Goal: Task Accomplishment & Management: Manage account settings

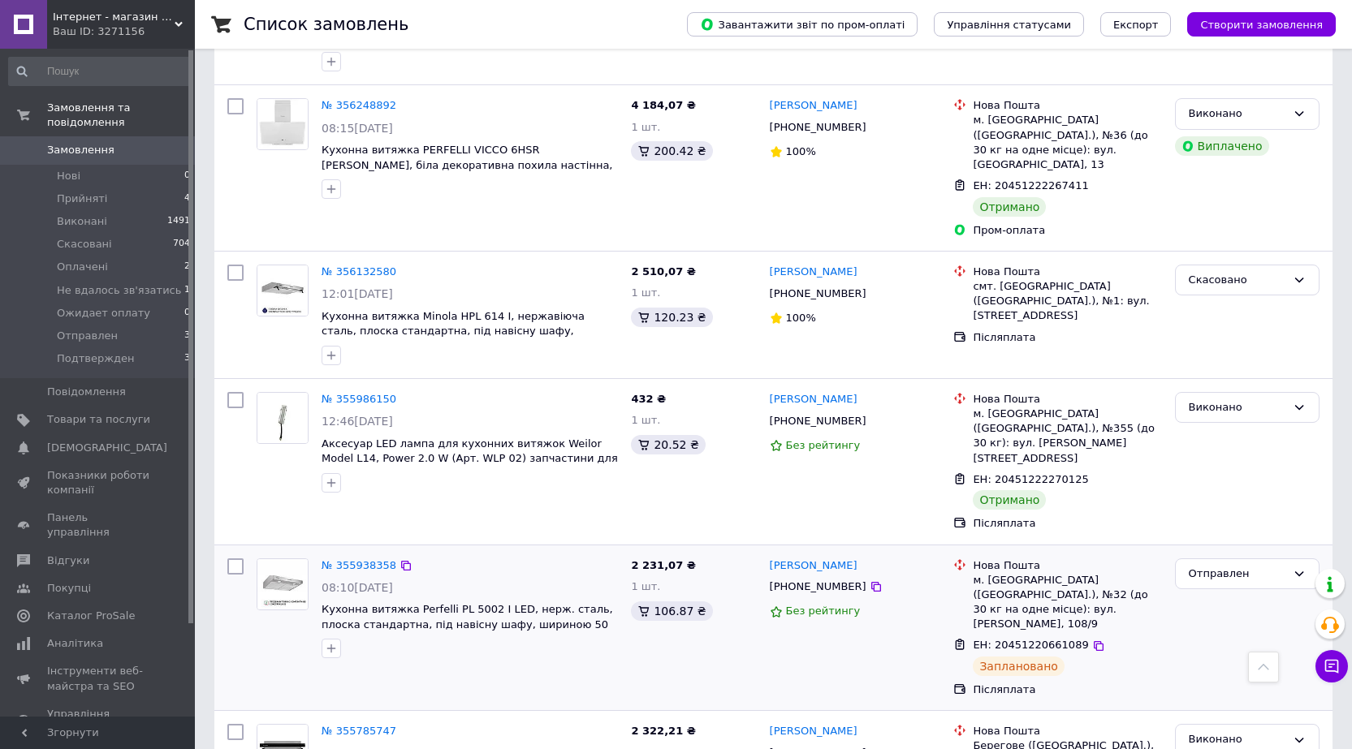
scroll to position [2435, 0]
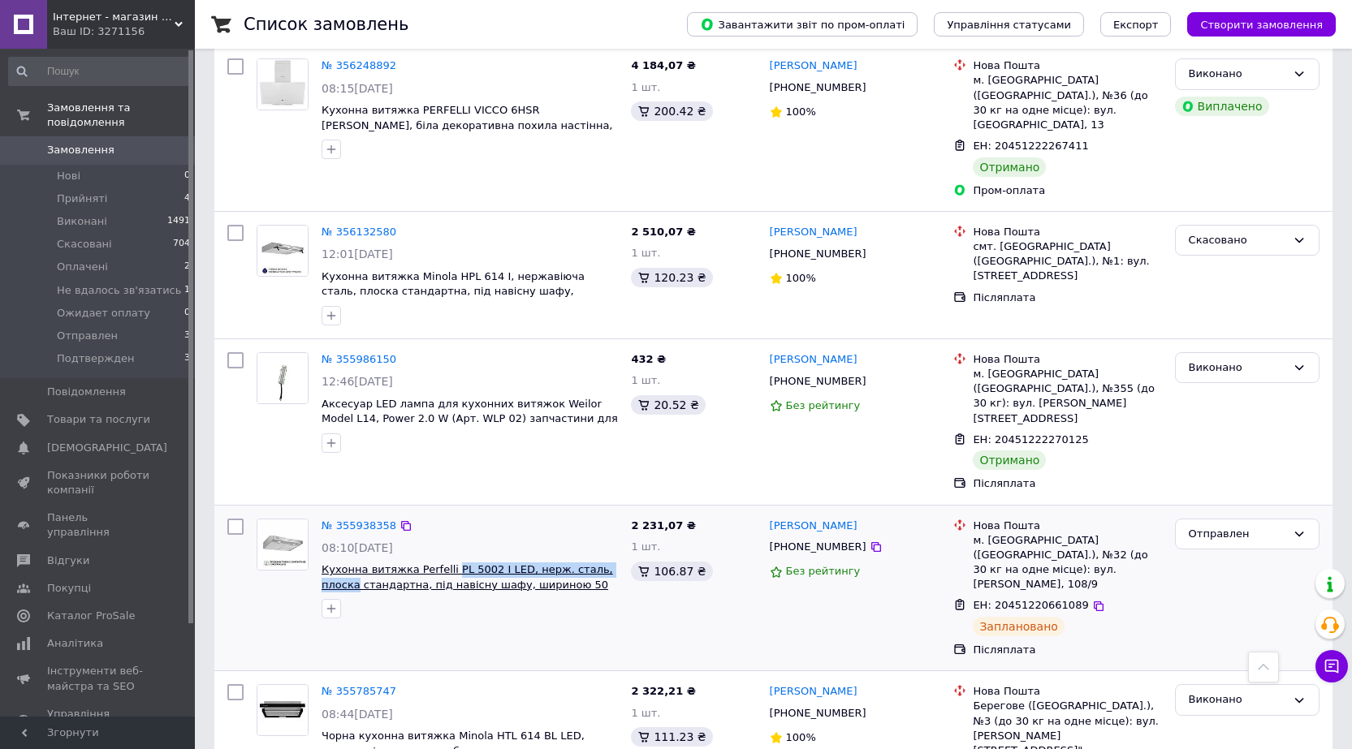
drag, startPoint x: 607, startPoint y: 417, endPoint x: 443, endPoint y: 419, distance: 164.0
click at [443, 563] on span "Кухонна витяжка Perfelli PL 5002 I LED, нерж. сталь, плоска стандартна, під нав…" at bounding box center [469, 578] width 296 height 30
copy span "PL 5002 I LED, нерж. сталь, плоска"
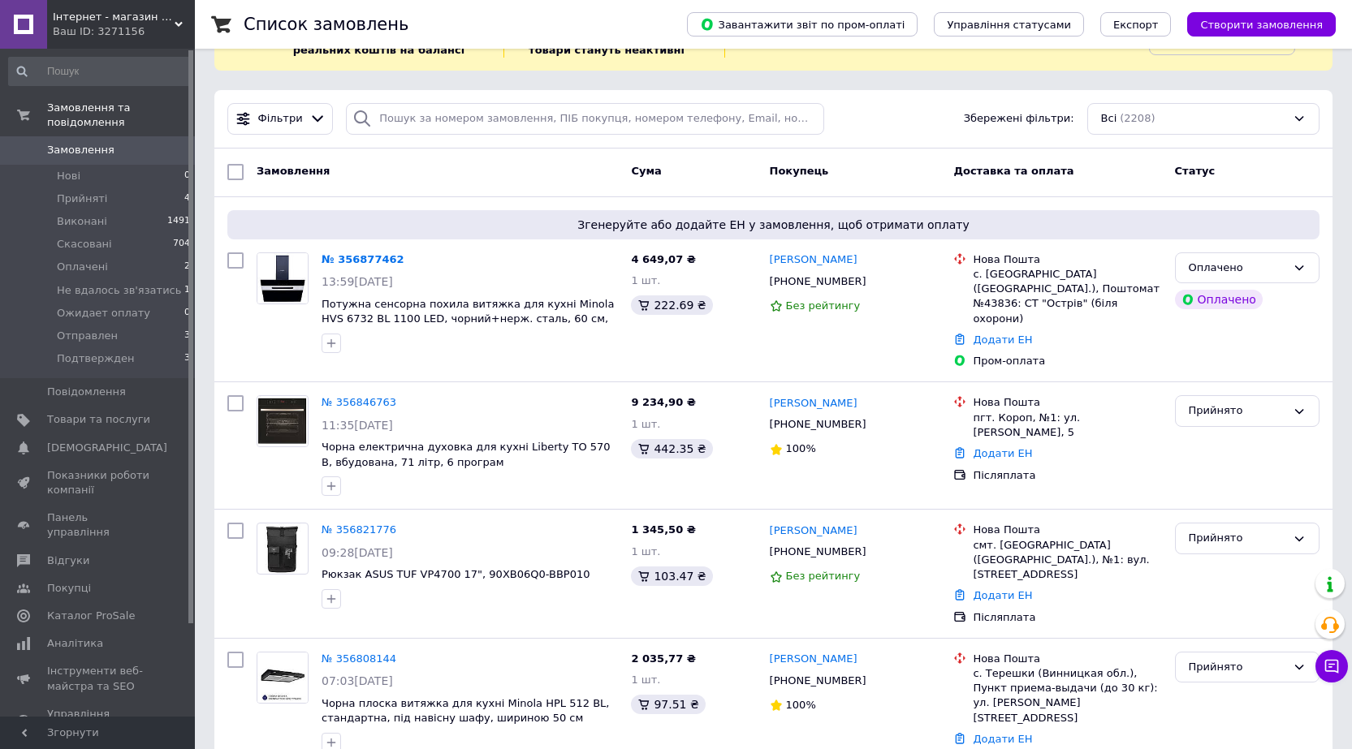
scroll to position [0, 0]
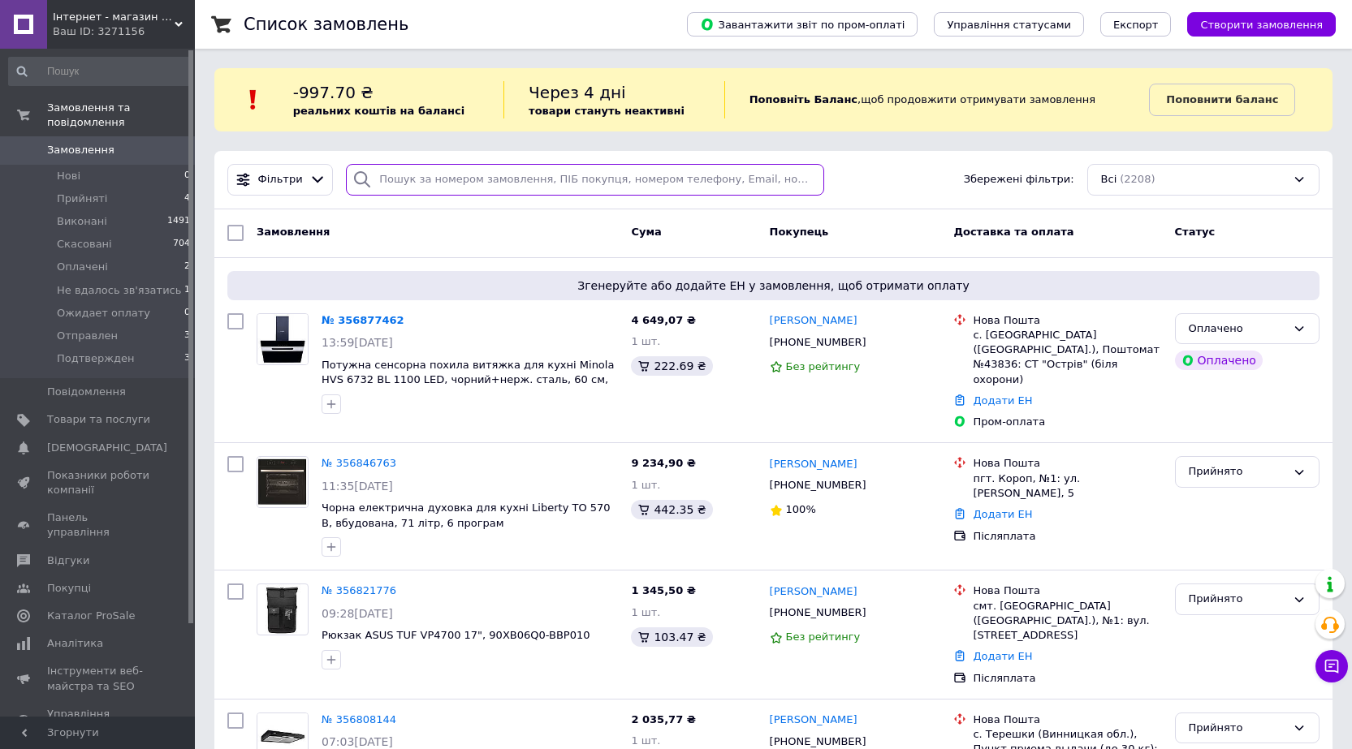
click at [473, 181] on input "search" at bounding box center [585, 180] width 478 height 32
paste input "356401893"
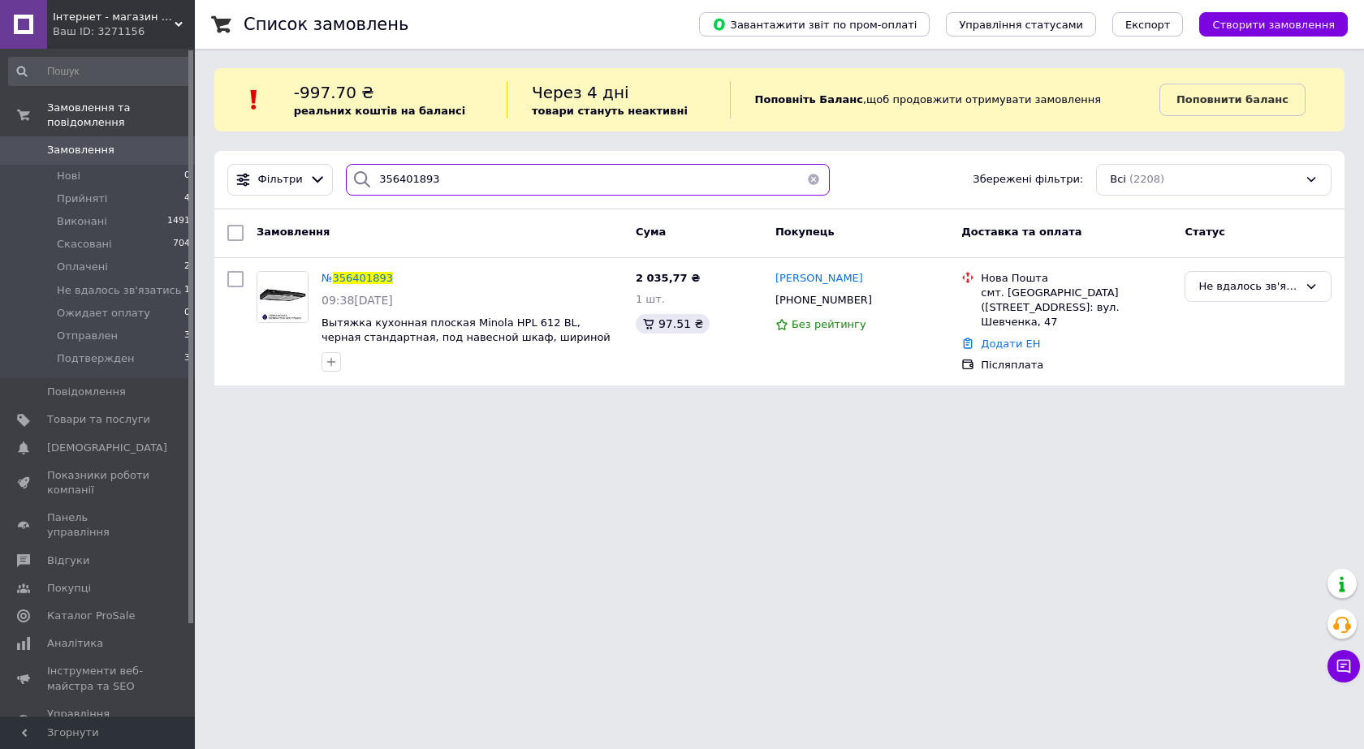
click at [509, 176] on input "356401893" at bounding box center [588, 180] width 484 height 32
paste input "5642776"
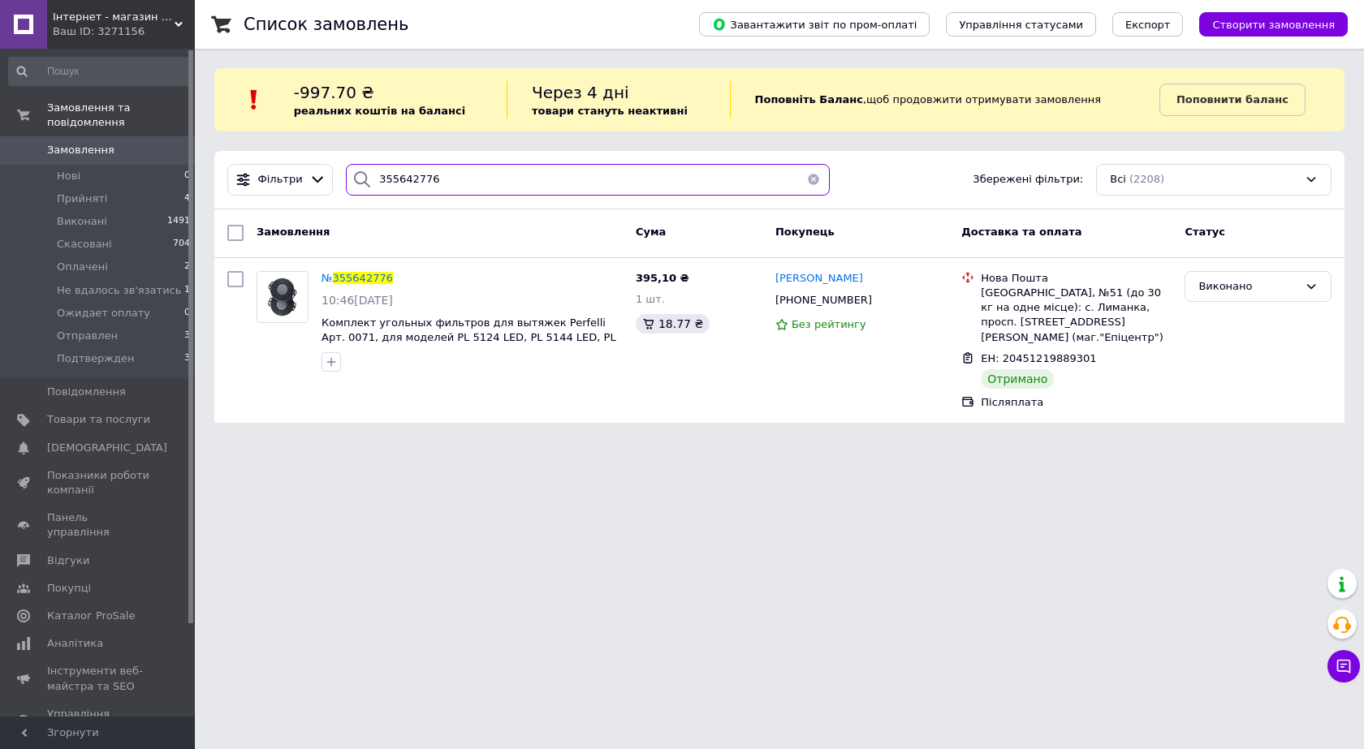
click at [451, 183] on input "355642776" at bounding box center [588, 180] width 484 height 32
paste input "592589"
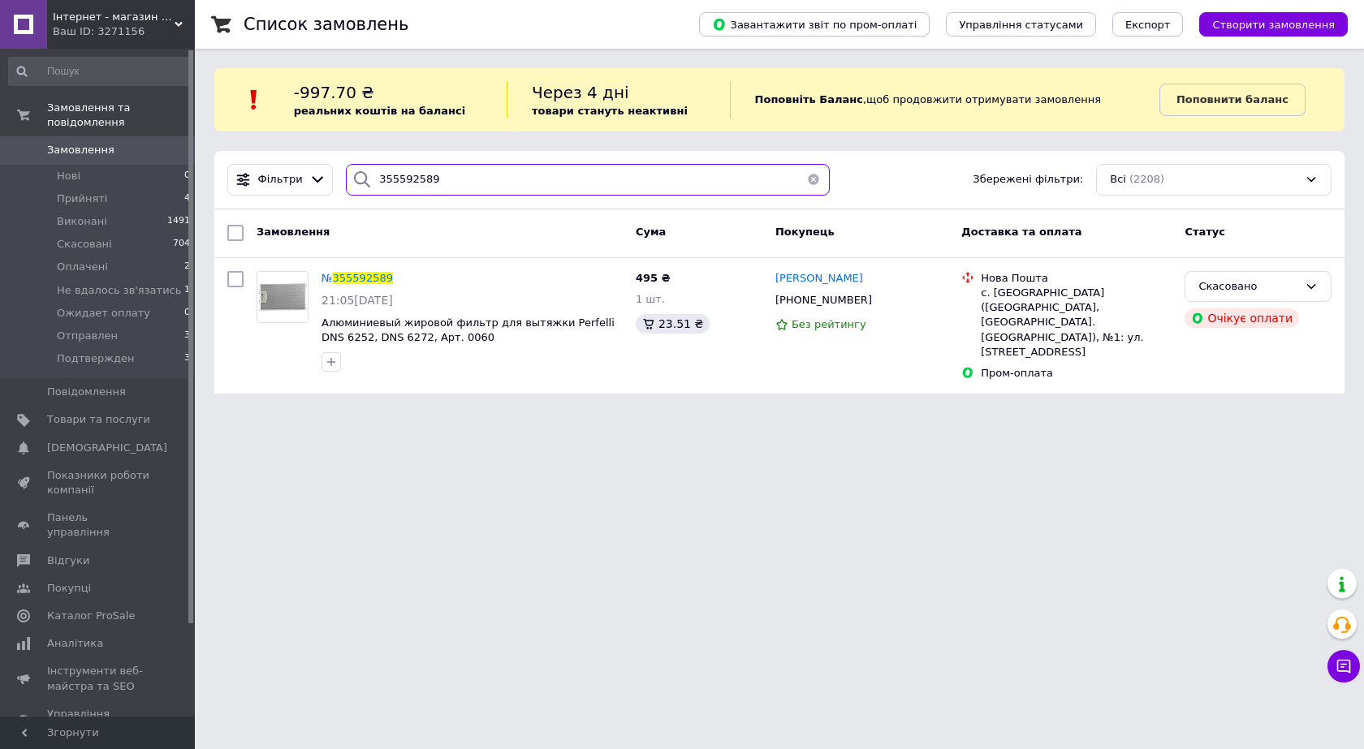
click at [490, 166] on input "355592589" at bounding box center [588, 180] width 484 height 32
click at [489, 166] on input "355592589" at bounding box center [588, 180] width 484 height 32
paste input "938358"
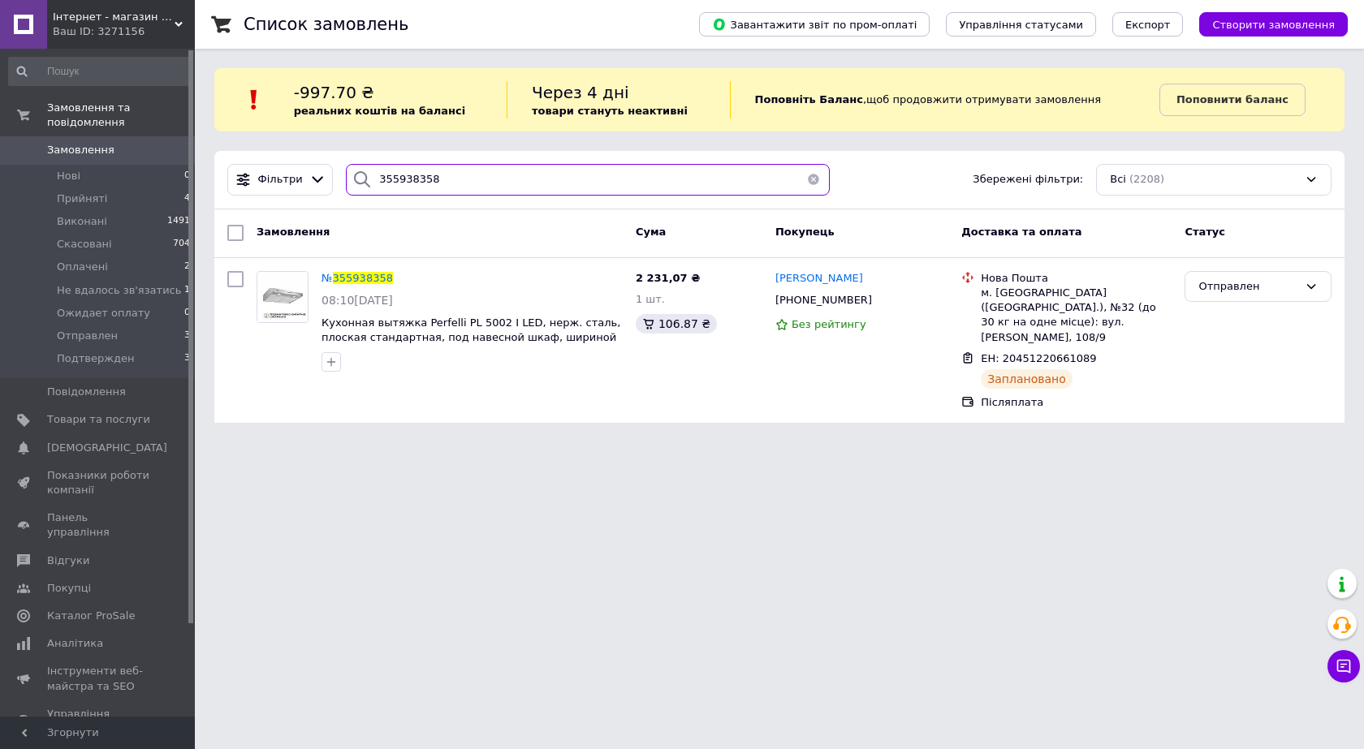
click at [508, 166] on input "355938358" at bounding box center [588, 180] width 484 height 32
paste input "6363430"
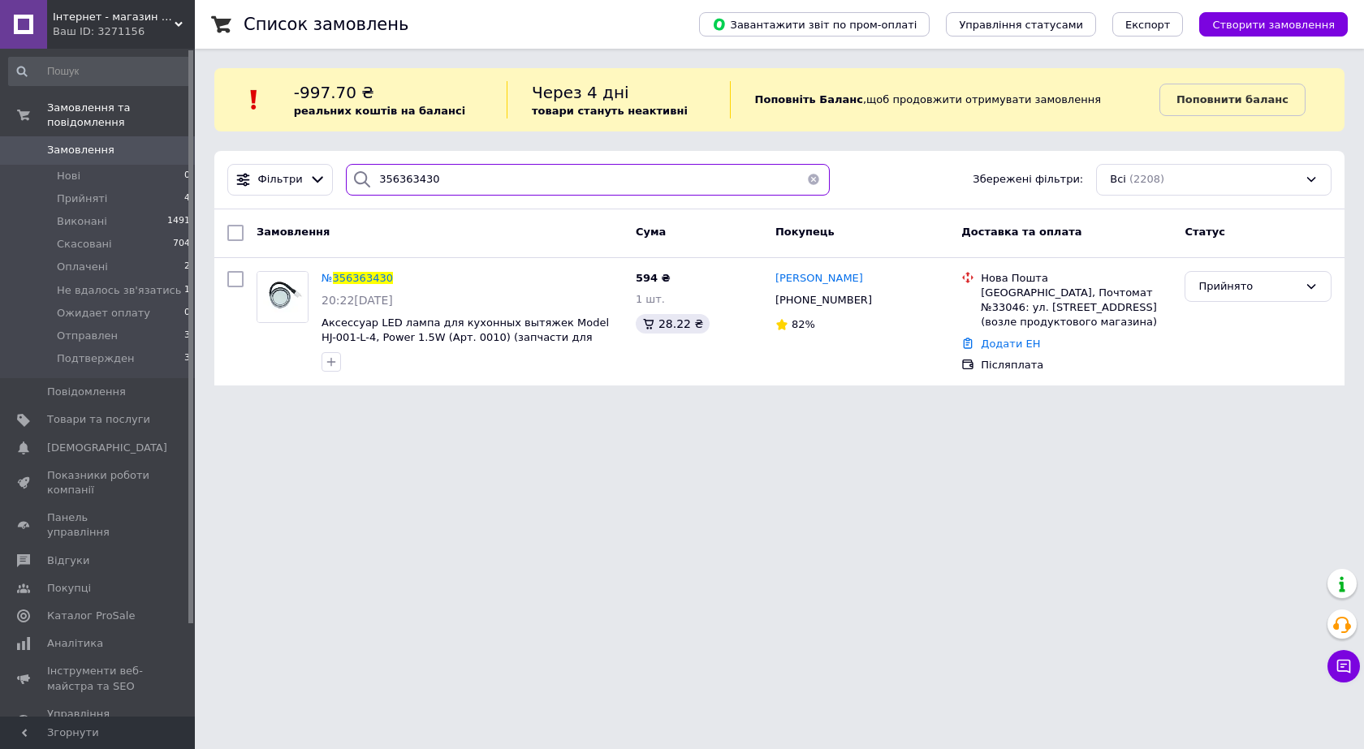
type input "356363430"
click at [425, 176] on input "356363430" at bounding box center [588, 180] width 484 height 32
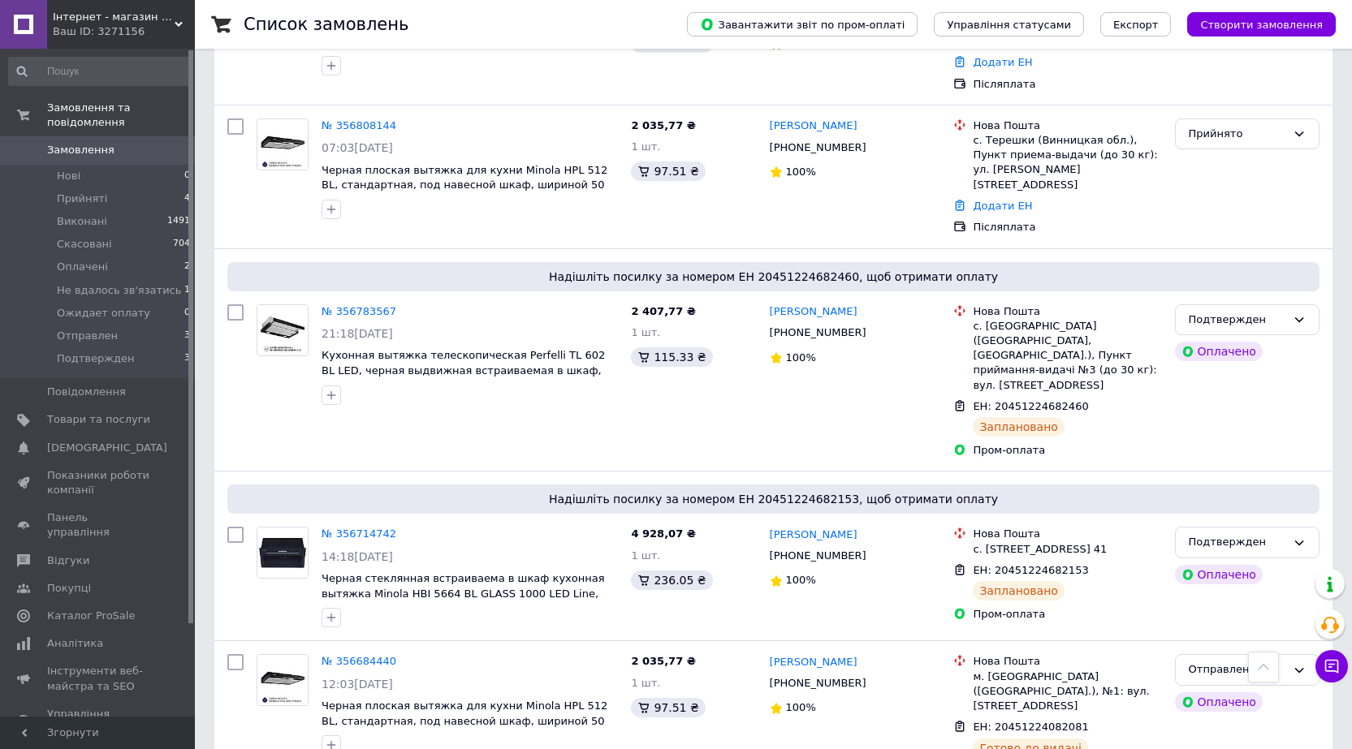
scroll to position [568, 0]
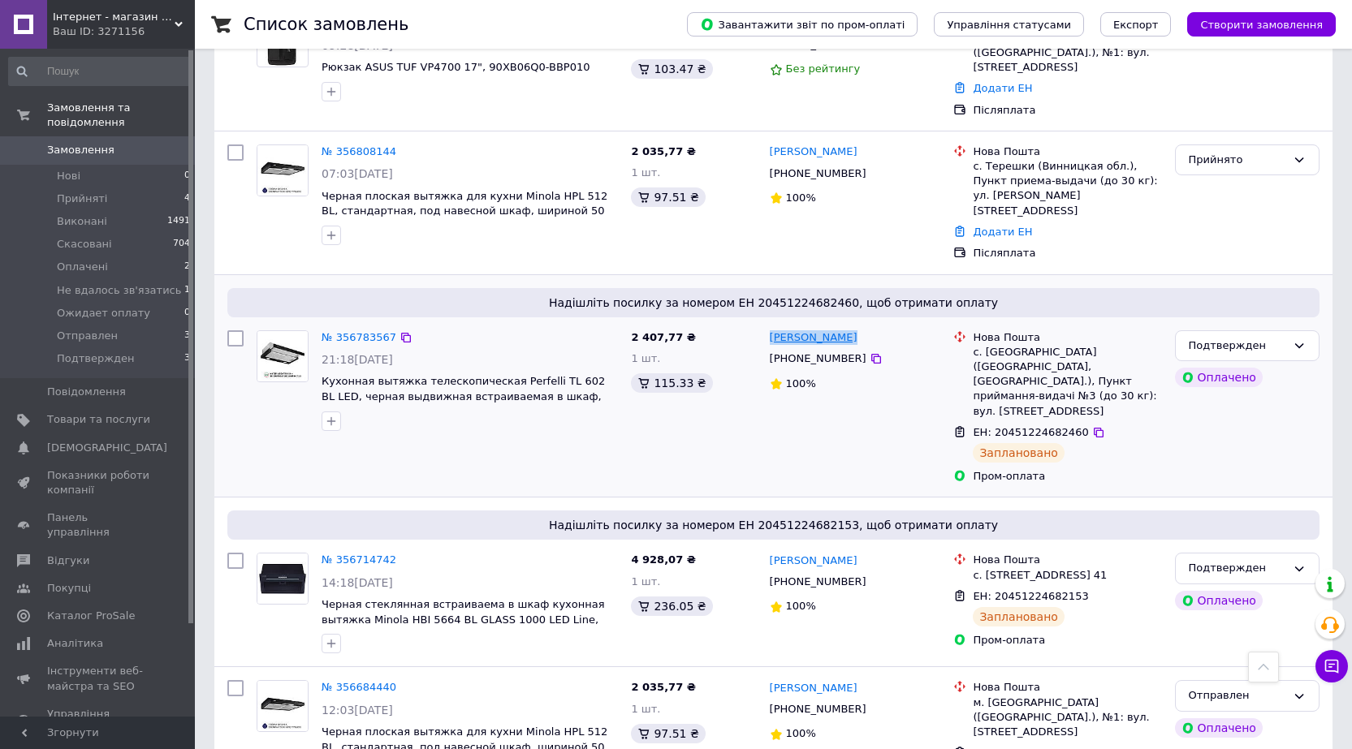
drag, startPoint x: 848, startPoint y: 292, endPoint x: 772, endPoint y: 291, distance: 76.3
click at [772, 329] on div "[PERSON_NAME]" at bounding box center [855, 338] width 175 height 19
copy link "[PERSON_NAME]"
click at [871, 354] on icon at bounding box center [876, 359] width 10 height 10
click at [399, 331] on icon at bounding box center [405, 337] width 13 height 13
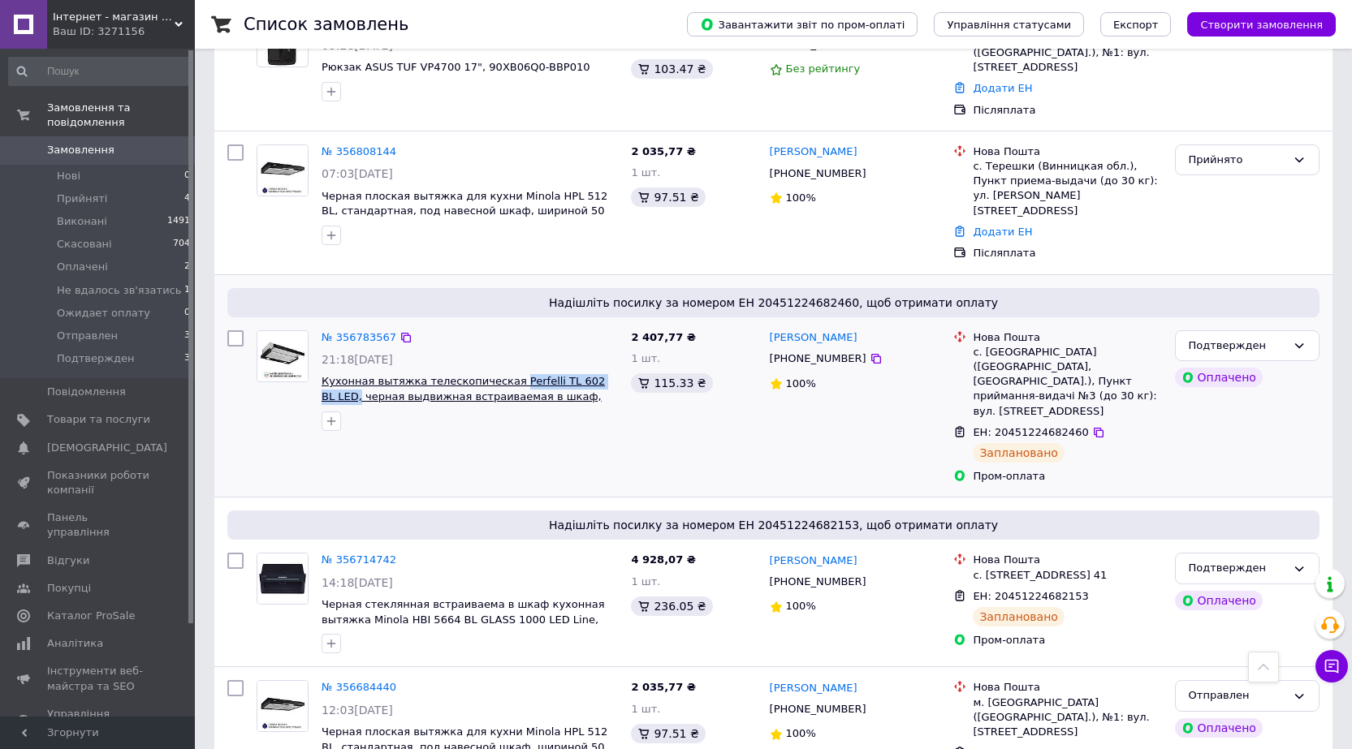
drag, startPoint x: 601, startPoint y: 334, endPoint x: 498, endPoint y: 338, distance: 103.2
click at [498, 374] on span "Кухонная вытяжка телескопическая Perfelli TL 602 BL LED, черная выдвижная встра…" at bounding box center [469, 389] width 296 height 30
copy span "Perfelli TL 602 BL LED,"
drag, startPoint x: 395, startPoint y: 291, endPoint x: 492, endPoint y: 217, distance: 122.3
click at [401, 333] on icon at bounding box center [406, 338] width 10 height 10
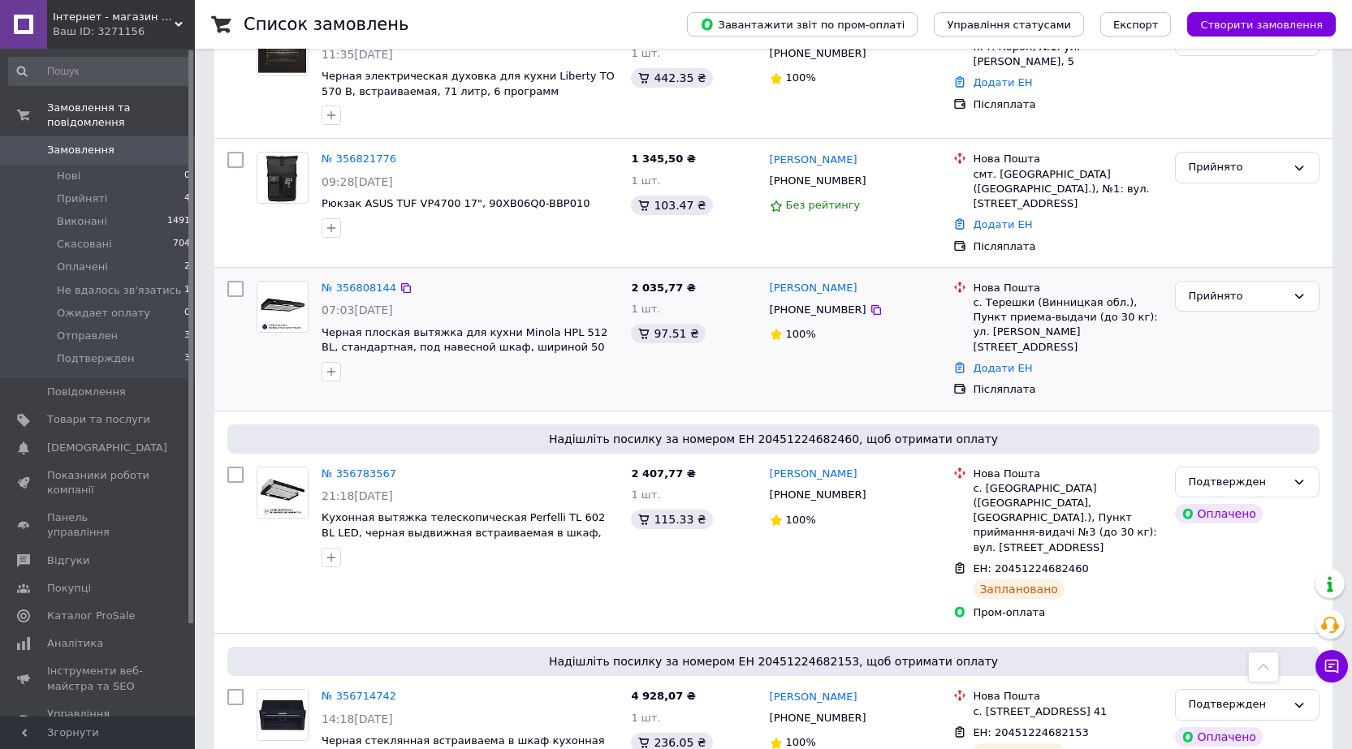
scroll to position [406, 0]
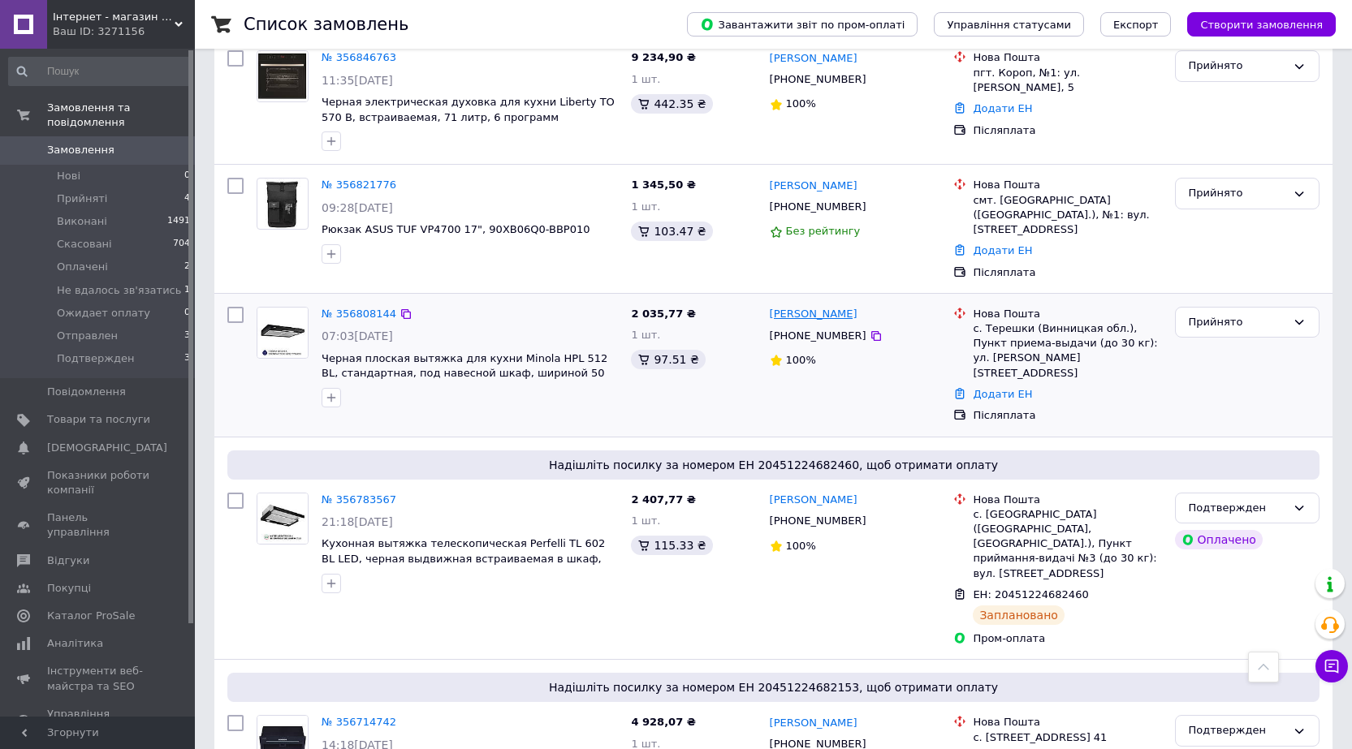
drag, startPoint x: 856, startPoint y: 279, endPoint x: 776, endPoint y: 284, distance: 80.5
click at [776, 305] on div "[PERSON_NAME]" at bounding box center [855, 314] width 175 height 19
click at [776, 307] on link "[PERSON_NAME]" at bounding box center [814, 314] width 88 height 15
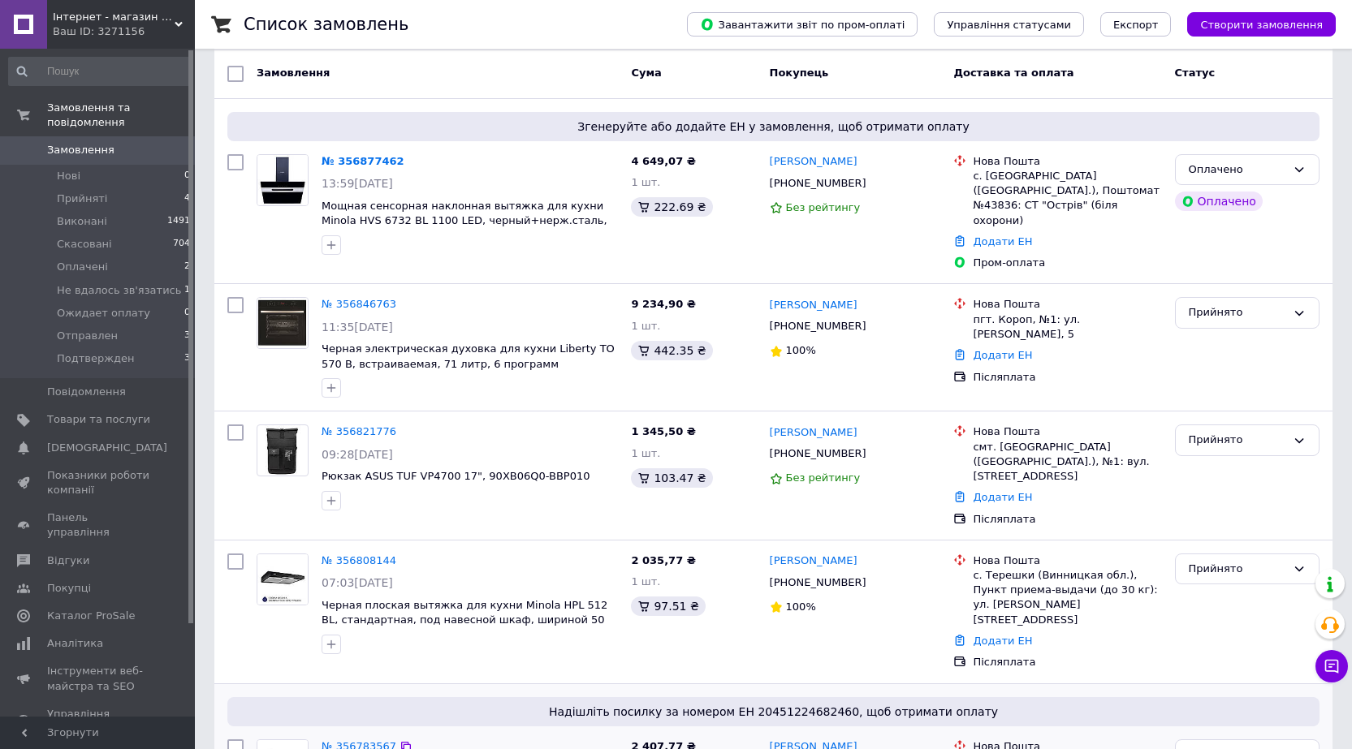
scroll to position [325, 0]
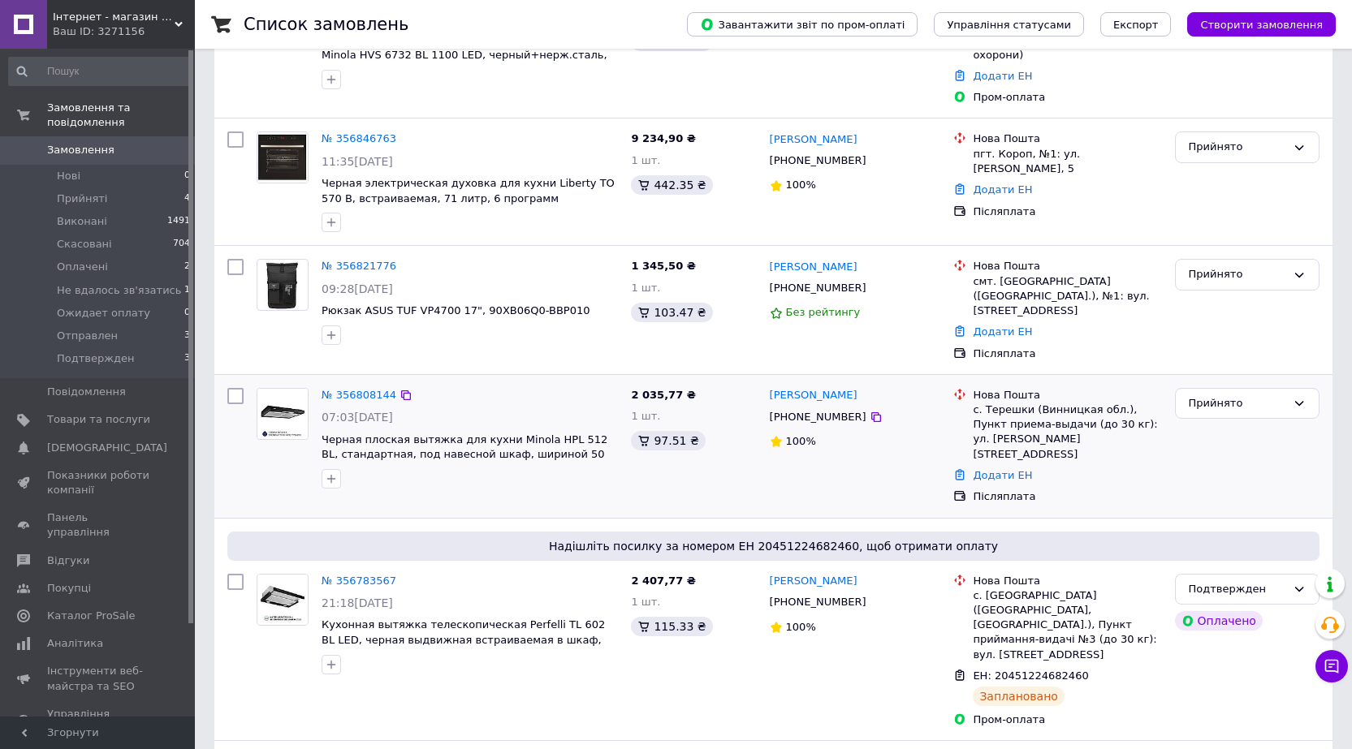
click at [882, 386] on div "[PERSON_NAME]" at bounding box center [855, 395] width 175 height 19
drag, startPoint x: 861, startPoint y: 369, endPoint x: 772, endPoint y: 367, distance: 89.3
click at [772, 386] on div "[PERSON_NAME]" at bounding box center [855, 395] width 175 height 19
copy link "[PERSON_NAME]"
click at [869, 411] on icon at bounding box center [875, 417] width 13 height 13
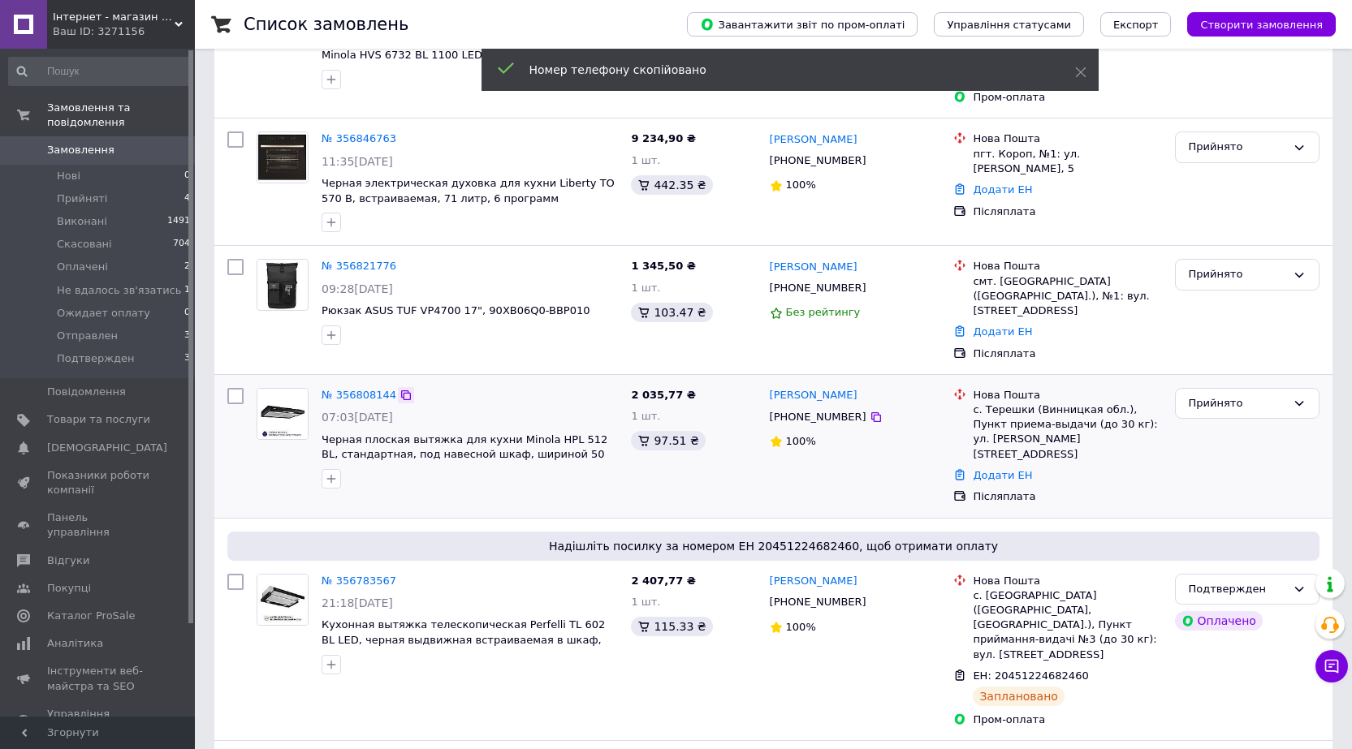
click at [399, 389] on icon at bounding box center [405, 395] width 13 height 13
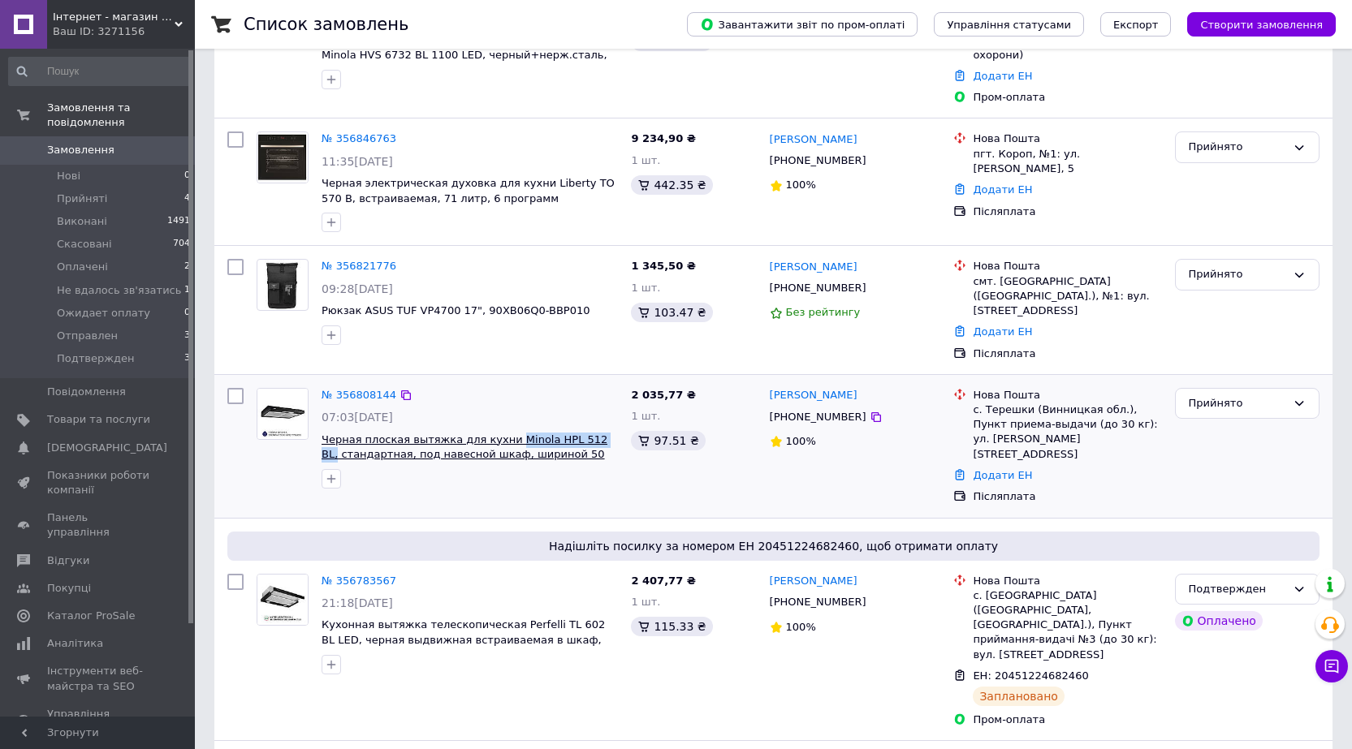
drag, startPoint x: 590, startPoint y: 408, endPoint x: 497, endPoint y: 408, distance: 93.4
click at [497, 433] on span "Черная плоская вытяжка для кухни Minola HPL 512 BL, стандартная, под навесной ш…" at bounding box center [469, 448] width 296 height 30
copy span "Minola HPL 512 BL,"
click at [403, 389] on icon at bounding box center [405, 395] width 13 height 13
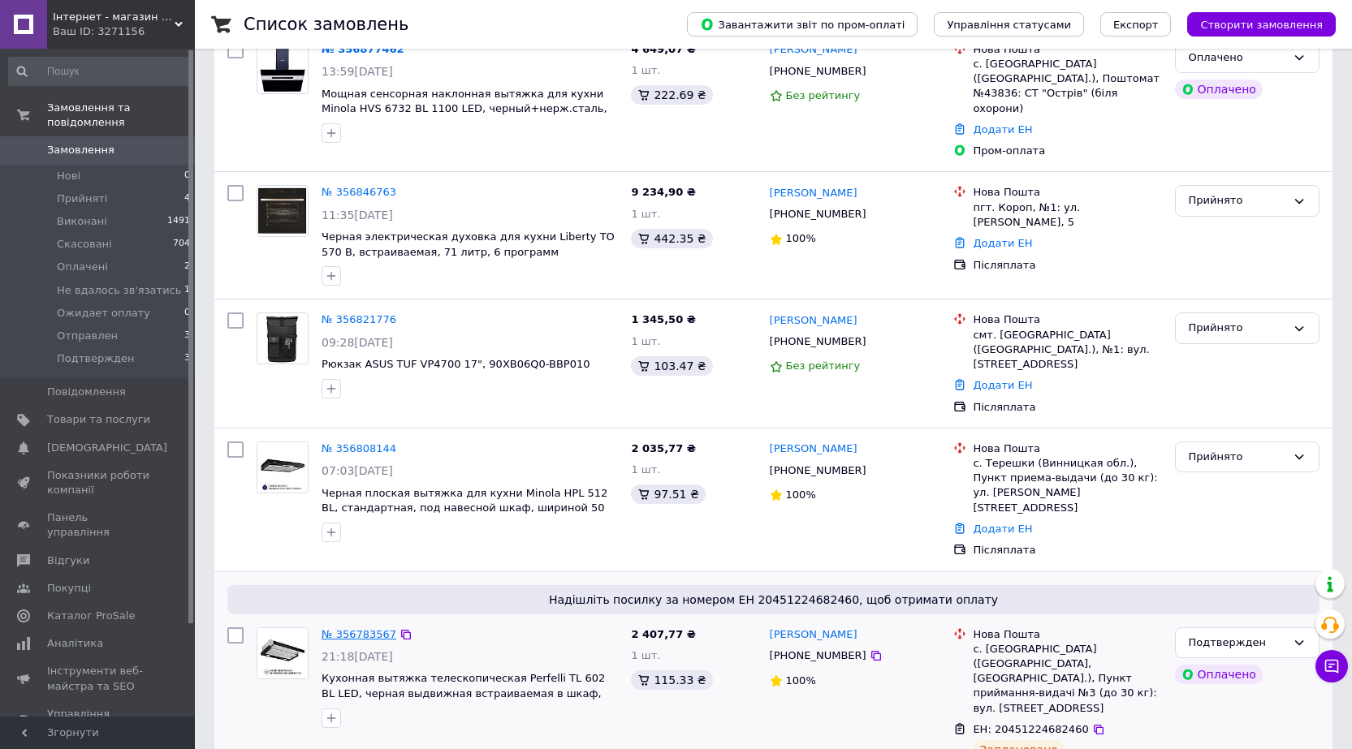
scroll to position [244, 0]
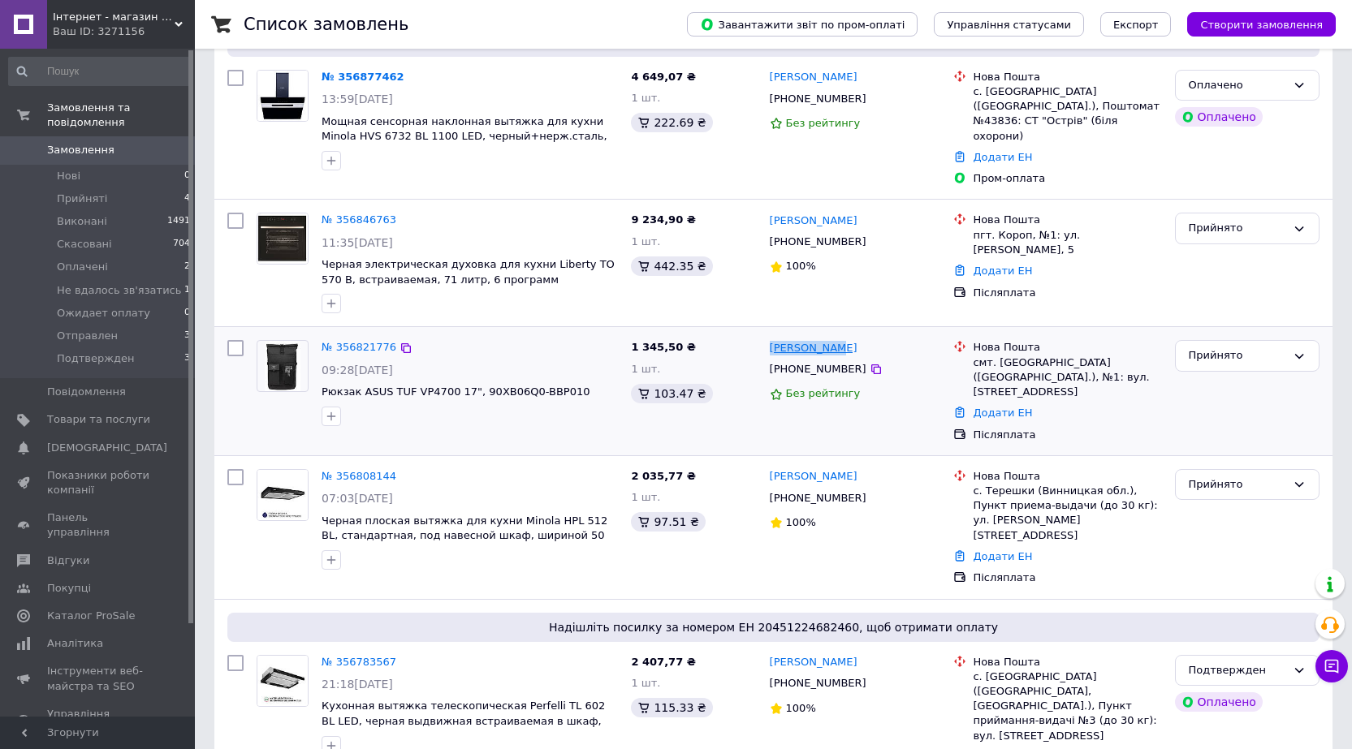
drag, startPoint x: 783, startPoint y: 332, endPoint x: 772, endPoint y: 331, distance: 11.4
click at [772, 339] on div "[PERSON_NAME]" at bounding box center [855, 348] width 175 height 19
copy link "[PERSON_NAME]"
click at [869, 363] on icon at bounding box center [875, 369] width 13 height 13
click at [399, 342] on icon at bounding box center [405, 348] width 13 height 13
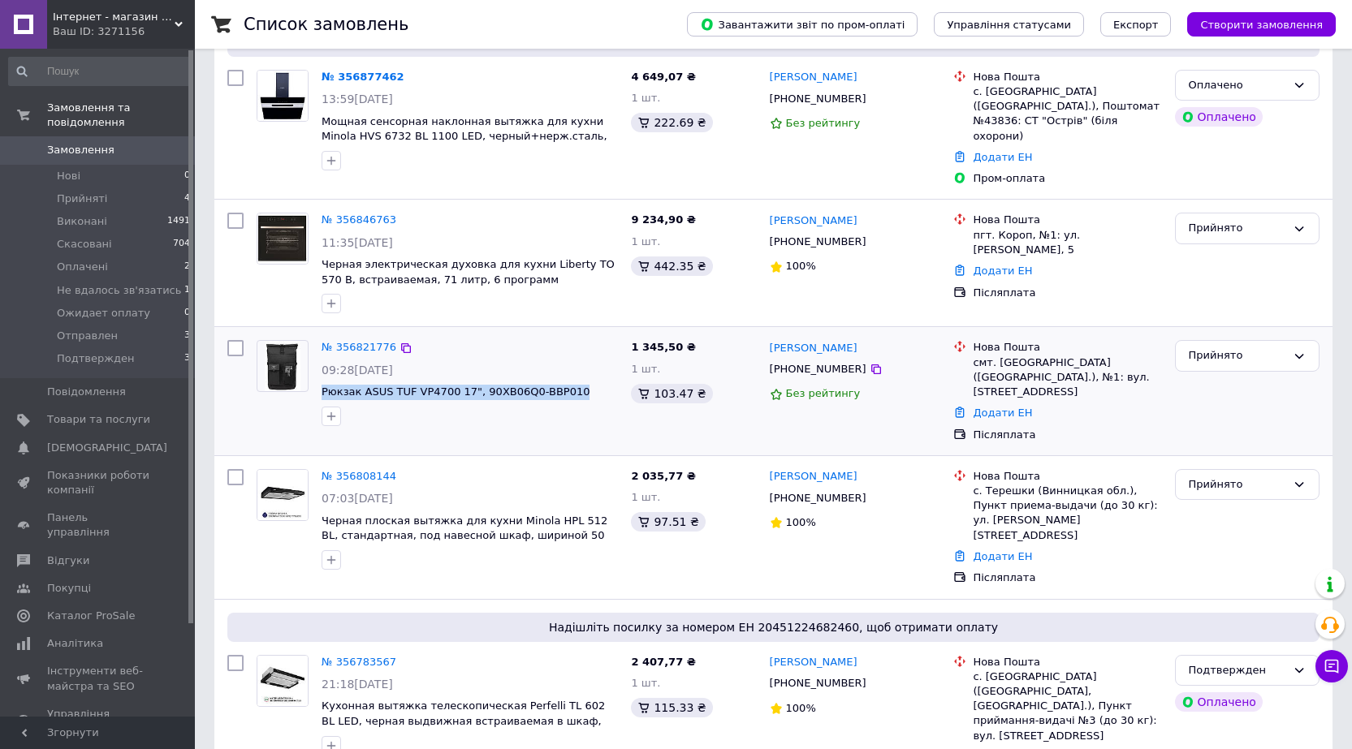
drag, startPoint x: 561, startPoint y: 370, endPoint x: 321, endPoint y: 378, distance: 240.4
click at [321, 378] on div "№ 356821776 09:28[DATE] Рюкзак ASUS TUF VP4700 17", 90XB06Q0-BBP010" at bounding box center [469, 383] width 309 height 98
copy span "Рюкзак ASUS TUF VP4700 17", 90XB06Q0-BBP010"
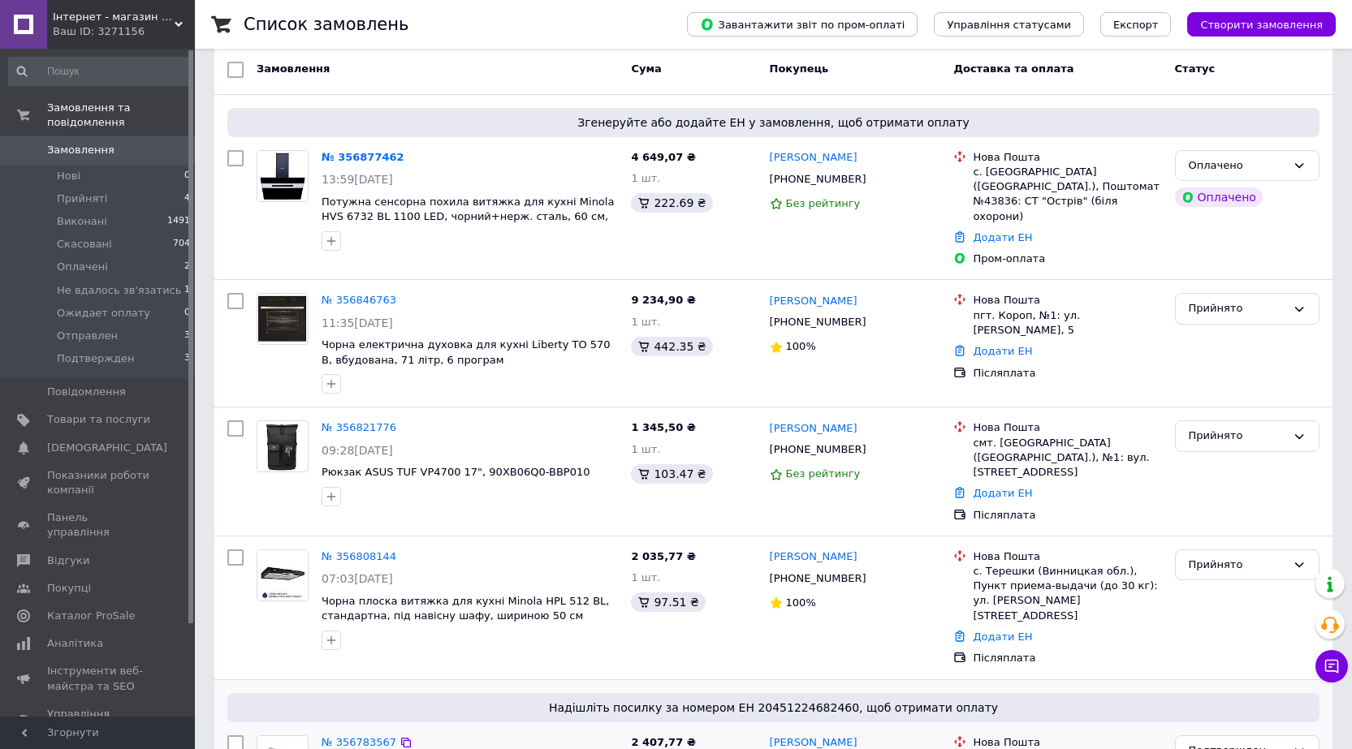
scroll to position [162, 0]
drag, startPoint x: 839, startPoint y: 284, endPoint x: 771, endPoint y: 284, distance: 68.2
click at [771, 292] on div "[PERSON_NAME]" at bounding box center [855, 301] width 175 height 19
click at [869, 317] on icon at bounding box center [875, 323] width 13 height 13
click at [401, 297] on icon at bounding box center [406, 302] width 10 height 10
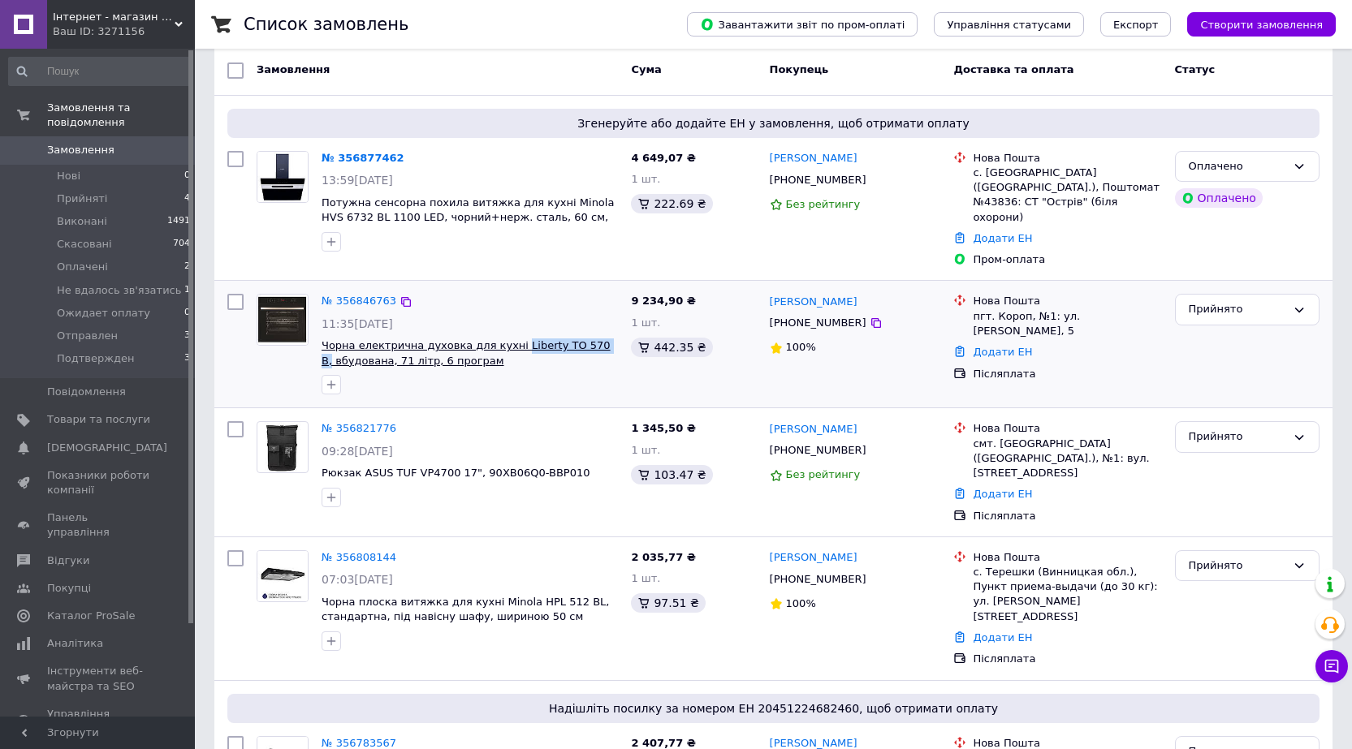
drag, startPoint x: 588, startPoint y: 328, endPoint x: 503, endPoint y: 330, distance: 85.3
click at [503, 339] on span "Чорна електрична духовка для кухні Liberty TO 570 B, вбудована, 71 літр, 6 прог…" at bounding box center [469, 354] width 296 height 30
copy span "Liberty TO 570 B,"
click at [402, 296] on icon at bounding box center [405, 302] width 13 height 13
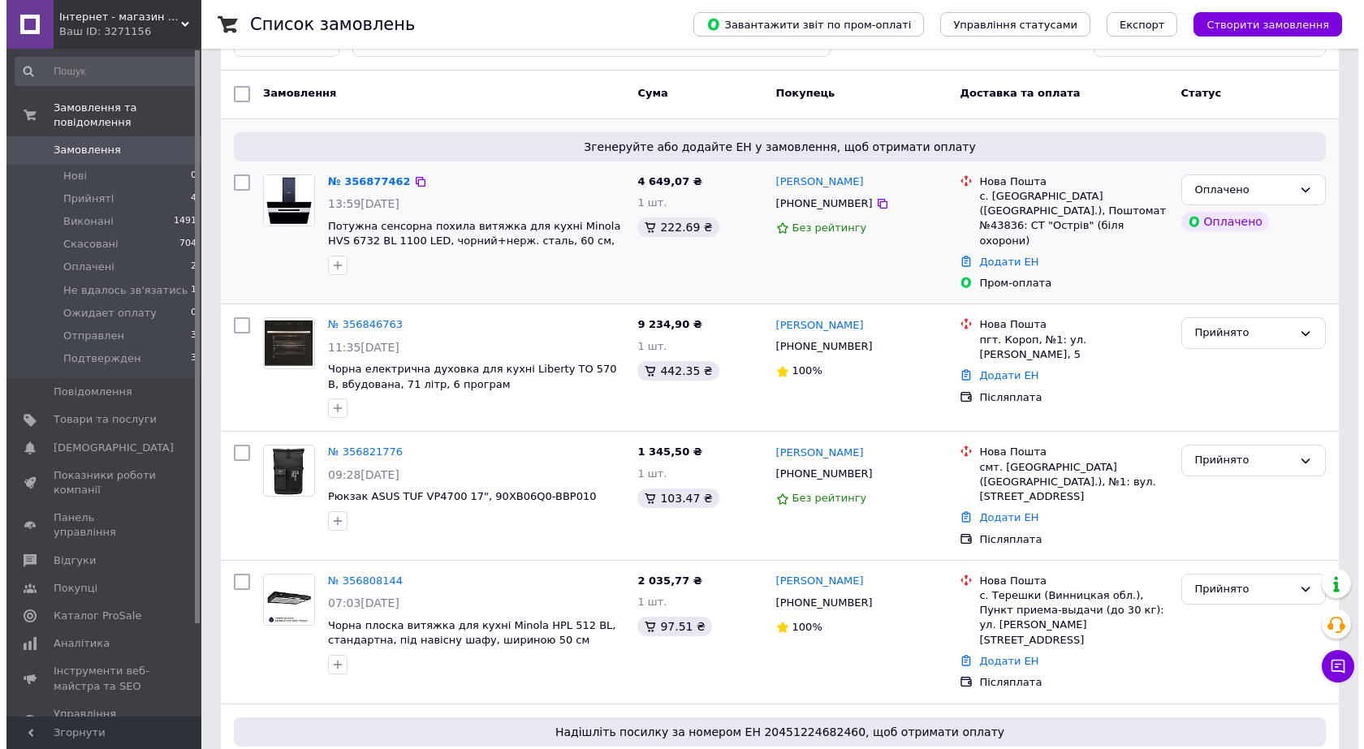
scroll to position [0, 0]
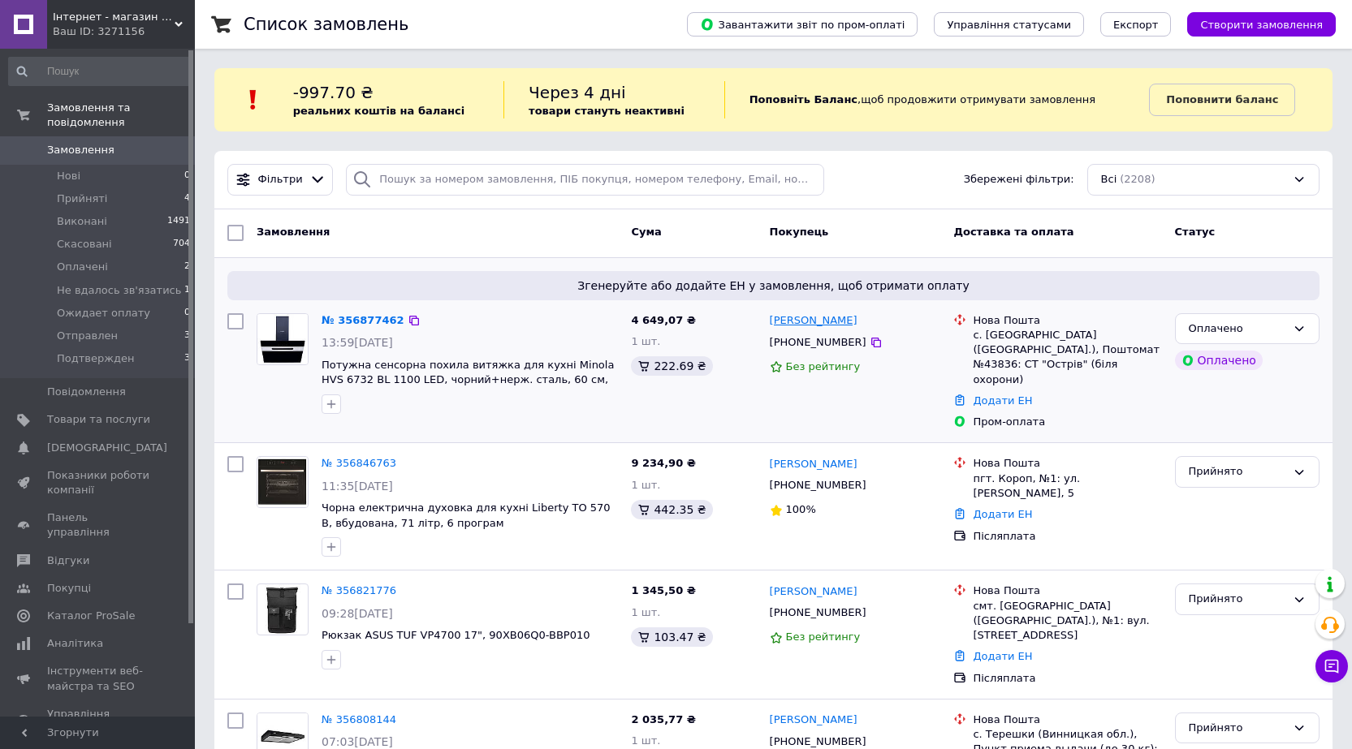
drag, startPoint x: 795, startPoint y: 315, endPoint x: 769, endPoint y: 317, distance: 26.0
click at [769, 317] on div "[PERSON_NAME]" at bounding box center [855, 321] width 175 height 19
copy link "[PERSON_NAME]"
click at [869, 340] on icon at bounding box center [875, 342] width 13 height 13
click at [408, 322] on icon at bounding box center [414, 320] width 13 height 13
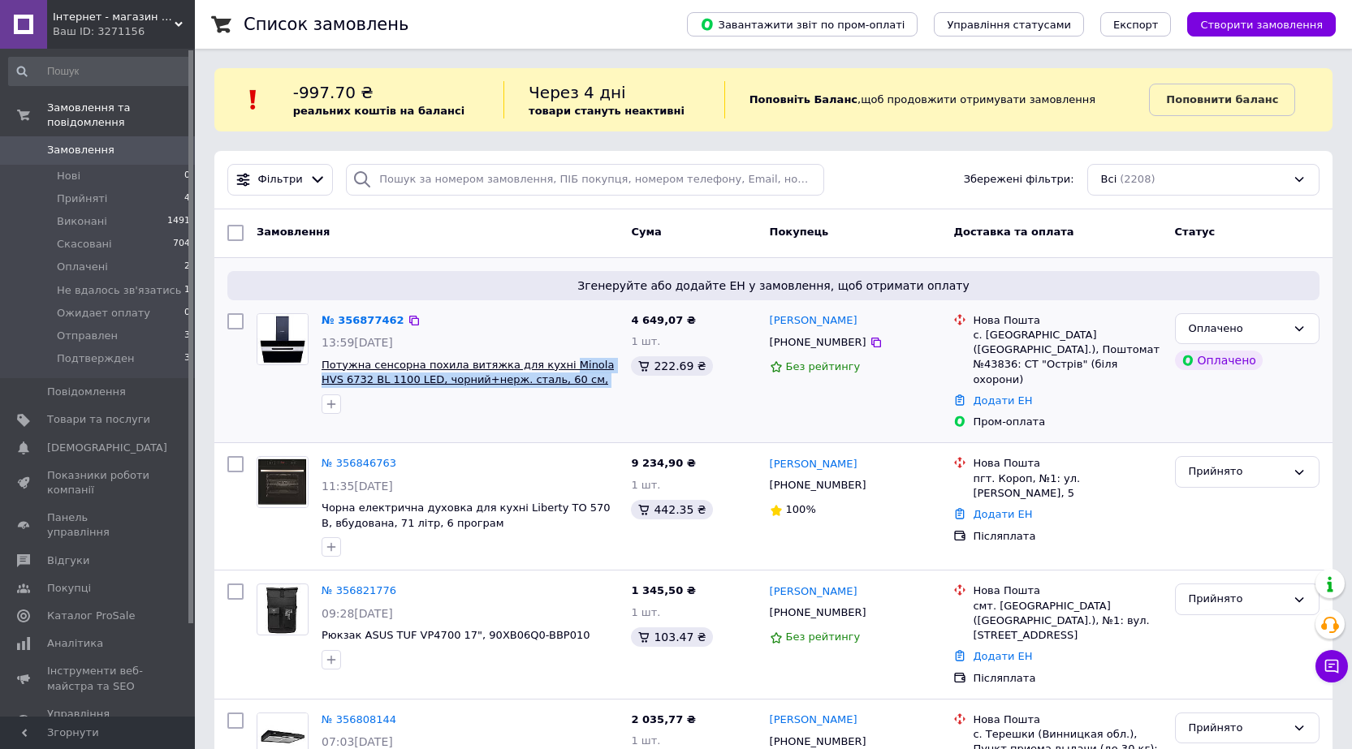
drag, startPoint x: 606, startPoint y: 379, endPoint x: 542, endPoint y: 365, distance: 65.8
click at [542, 365] on span "Потужна сенсорна похила витяжка для кухні Minola HVS 6732 BL 1100 LED, чорний+н…" at bounding box center [469, 373] width 296 height 30
copy span "Minola HVS 6732 BL 1100 LED, чорний+нерж. сталь, 60 см, 1100 куб.м."
click at [408, 320] on icon at bounding box center [414, 320] width 13 height 13
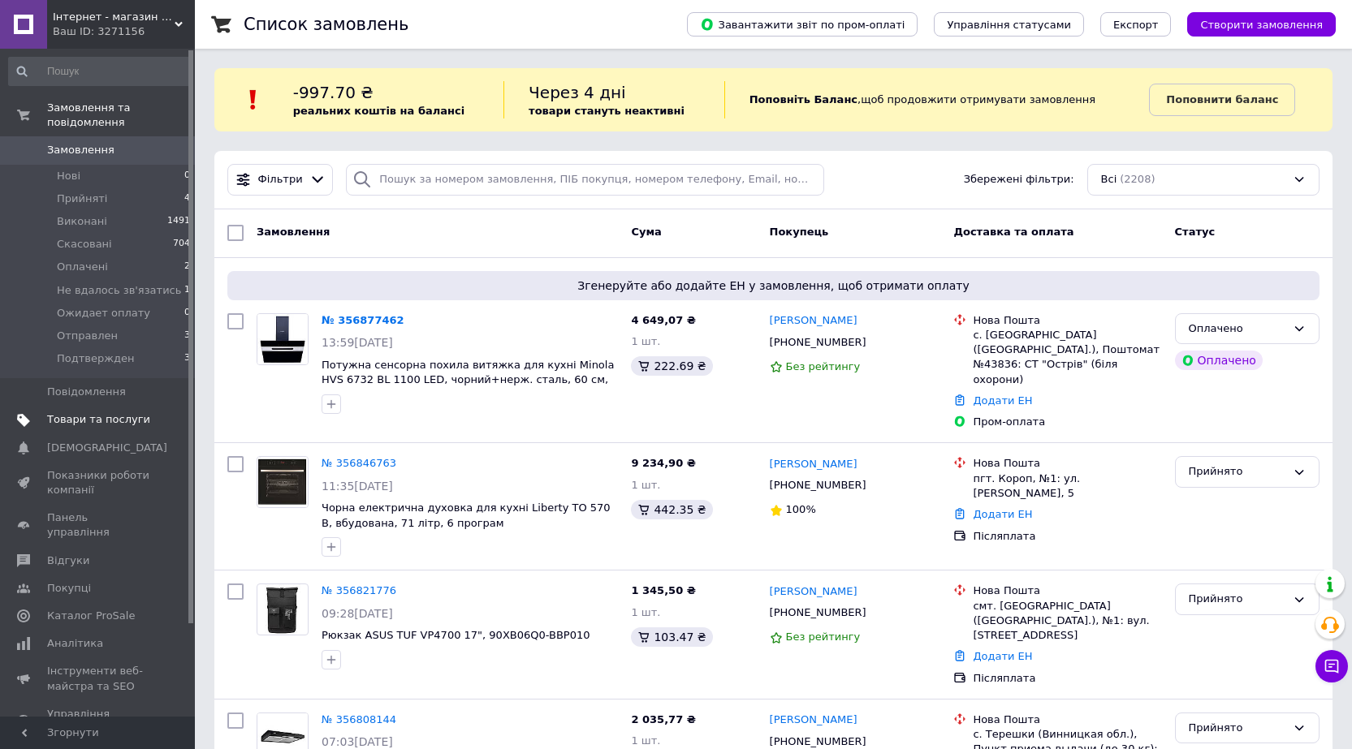
click at [101, 412] on span "Товари та послуги" at bounding box center [98, 419] width 103 height 15
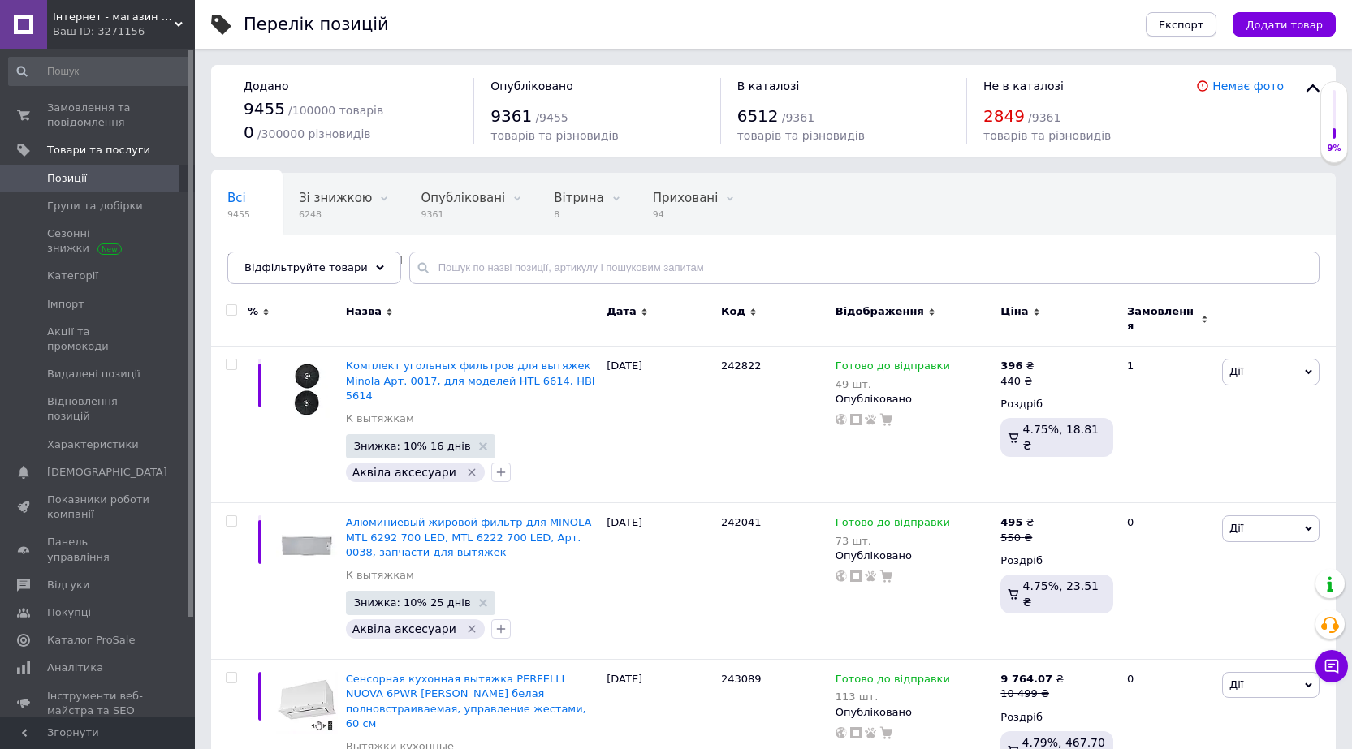
click at [1204, 19] on span "Експорт" at bounding box center [1180, 25] width 45 height 12
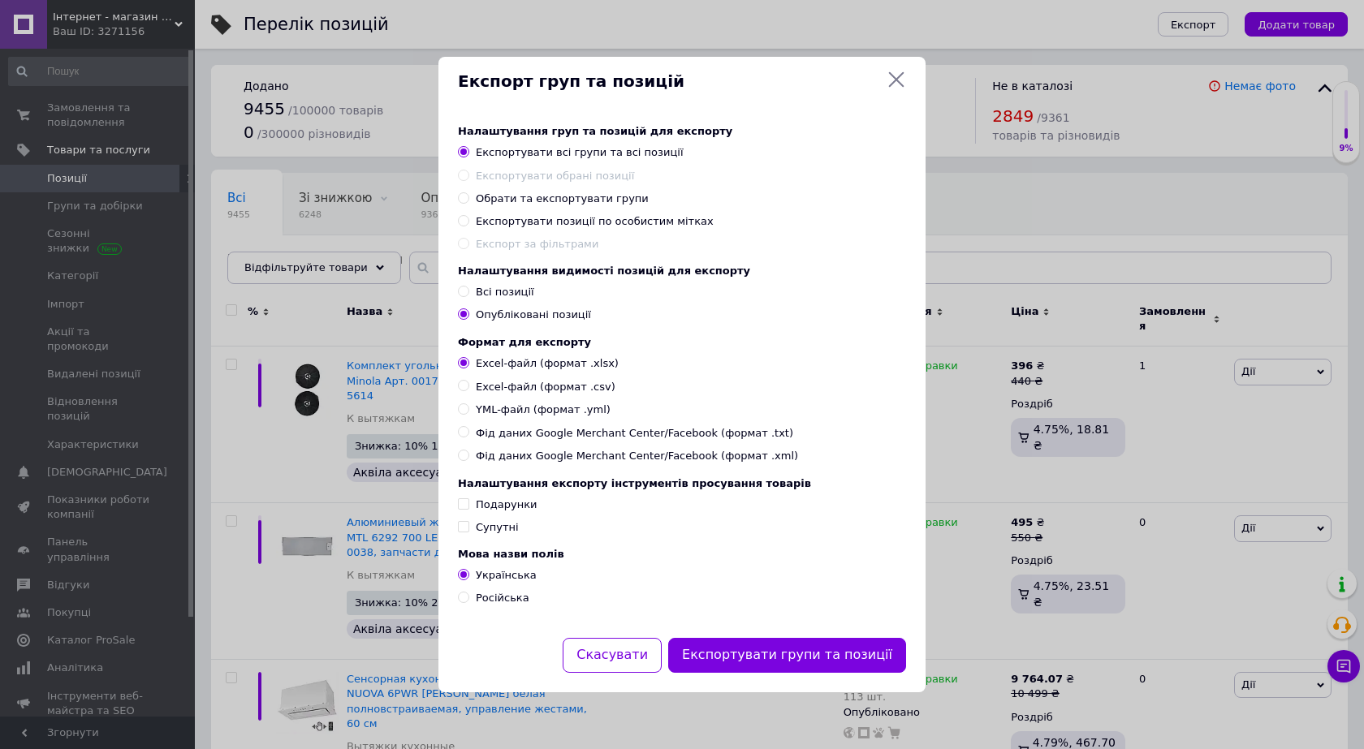
click at [524, 215] on span "Експортувати позиції по особистим мітках" at bounding box center [595, 221] width 238 height 12
click at [468, 215] on input "Експортувати позиції по особистим мітках" at bounding box center [463, 220] width 11 height 11
radio input "true"
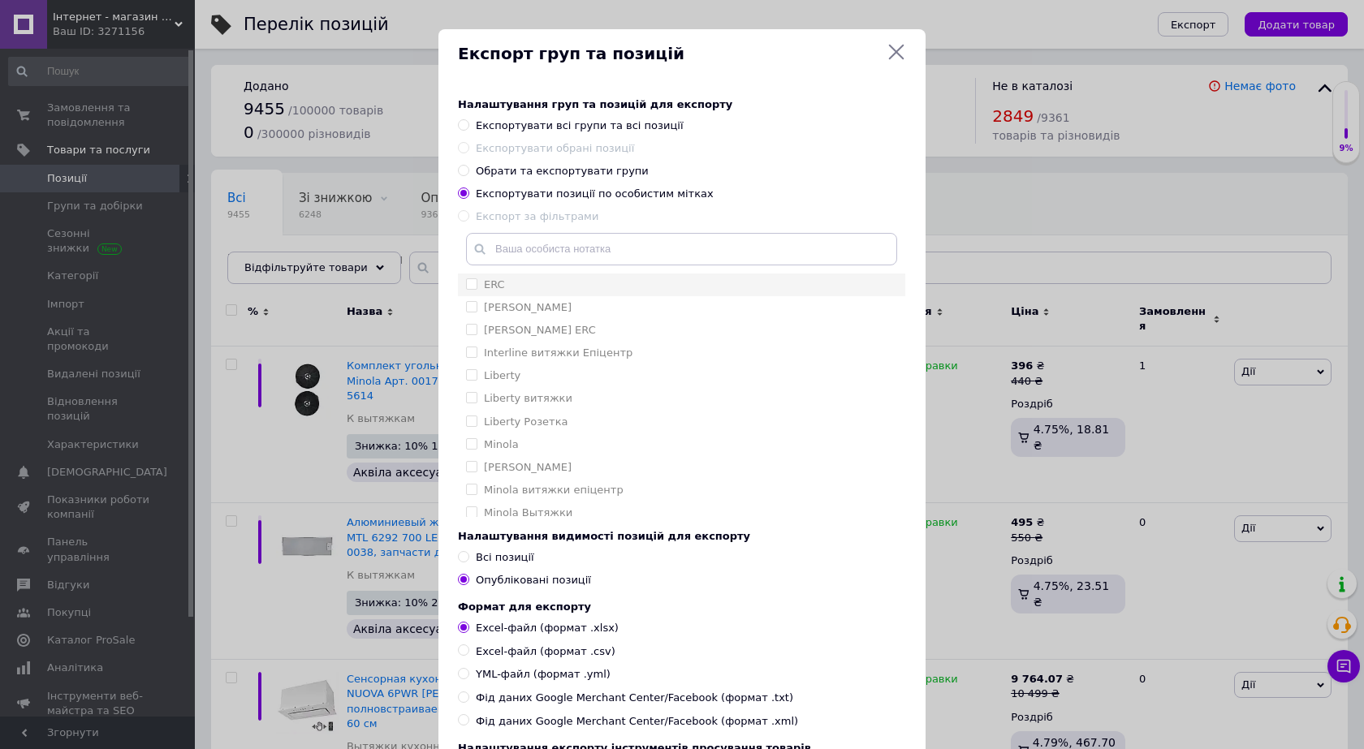
click at [490, 284] on label "ERC" at bounding box center [494, 284] width 21 height 12
checkbox input "true"
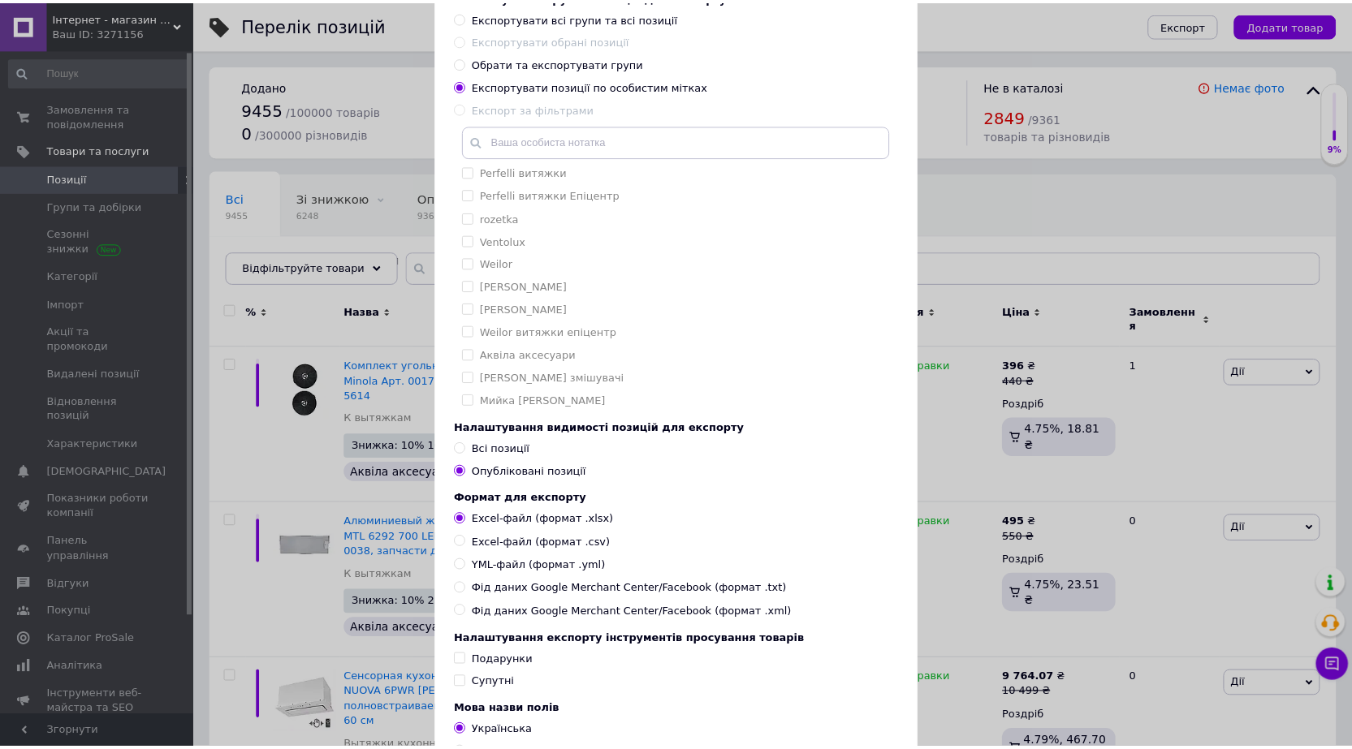
scroll to position [251, 0]
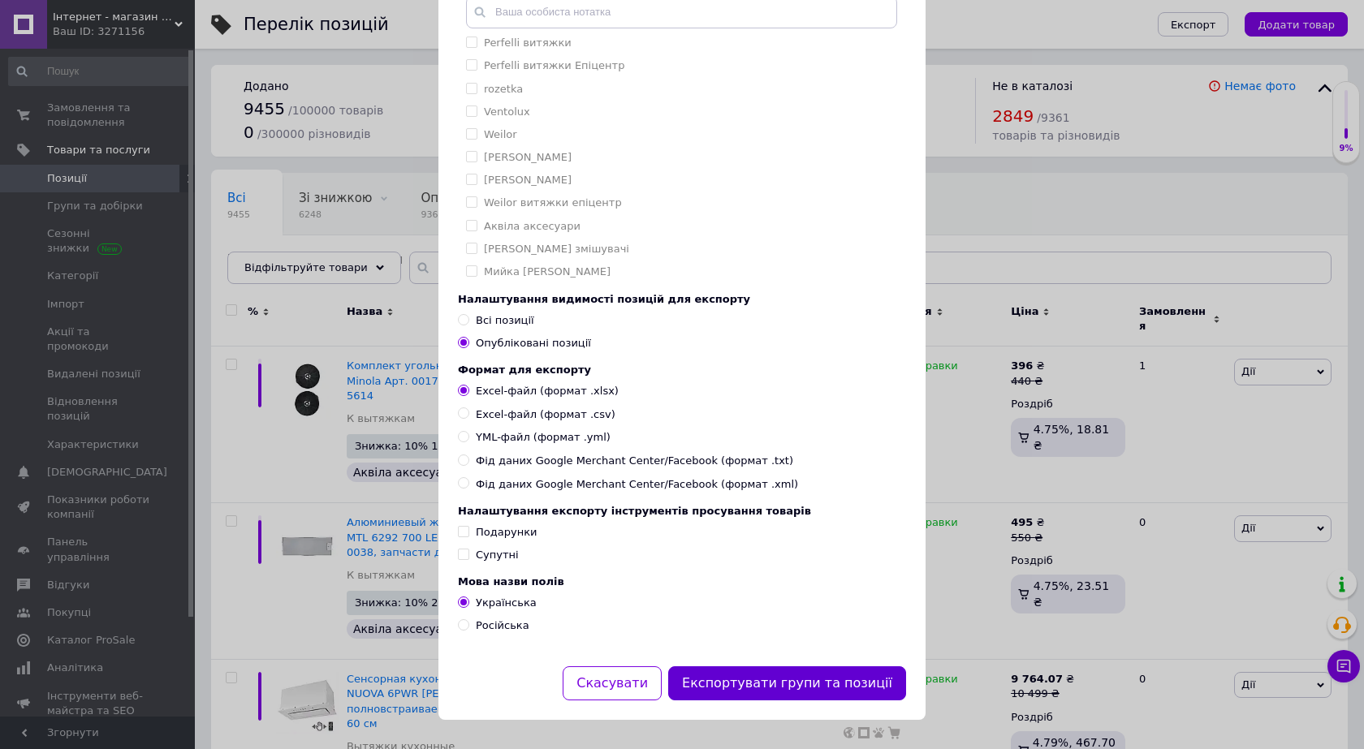
click at [809, 681] on button "Експортувати групи та позиції" at bounding box center [787, 684] width 238 height 35
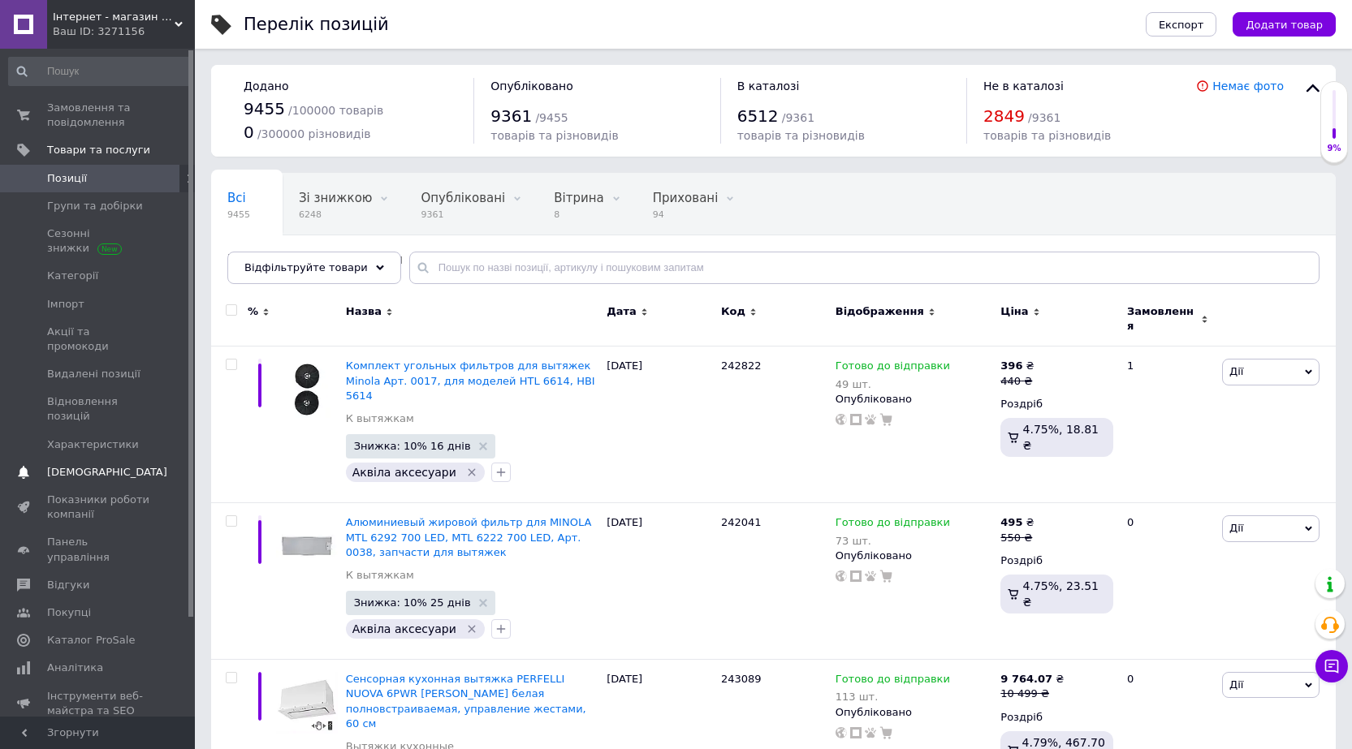
click at [97, 465] on span "[DEMOGRAPHIC_DATA]" at bounding box center [107, 472] width 120 height 15
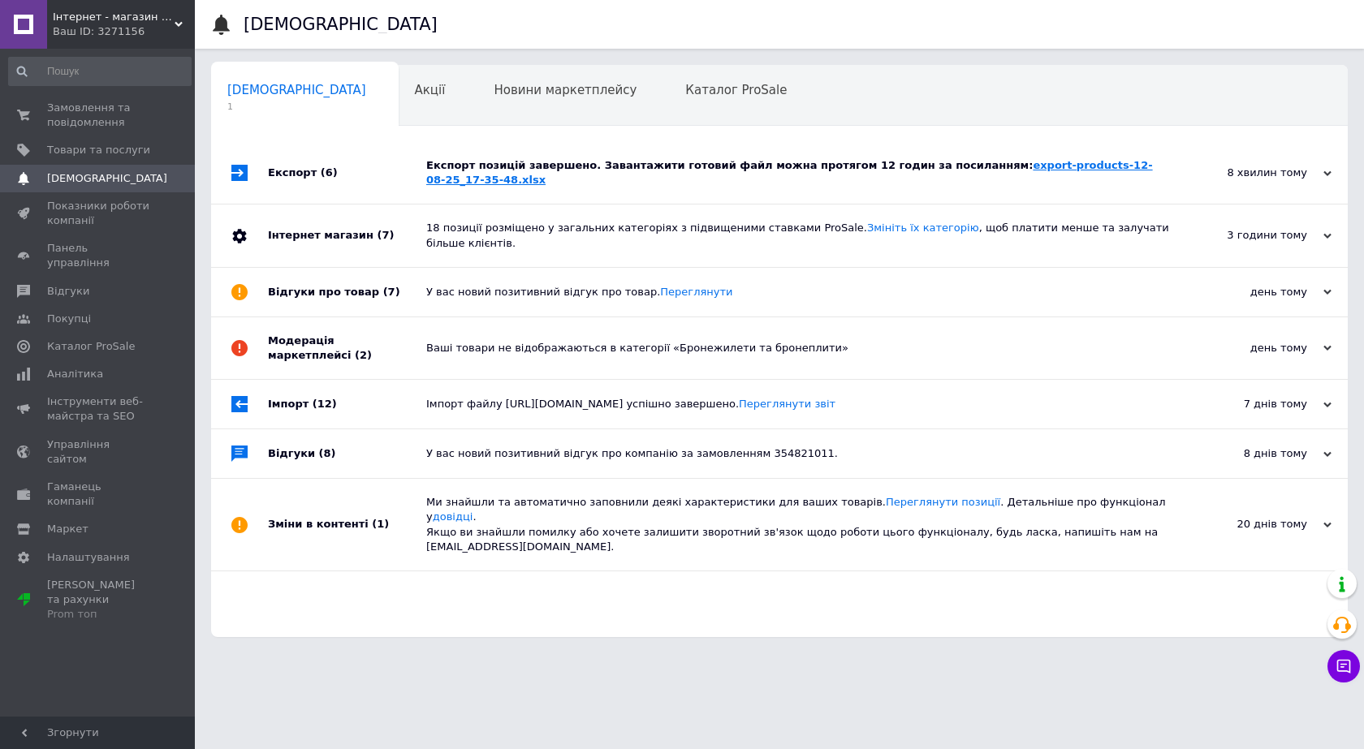
click at [961, 166] on link "export-products-12-08-25_17-35-48.xlsx" at bounding box center [789, 172] width 727 height 27
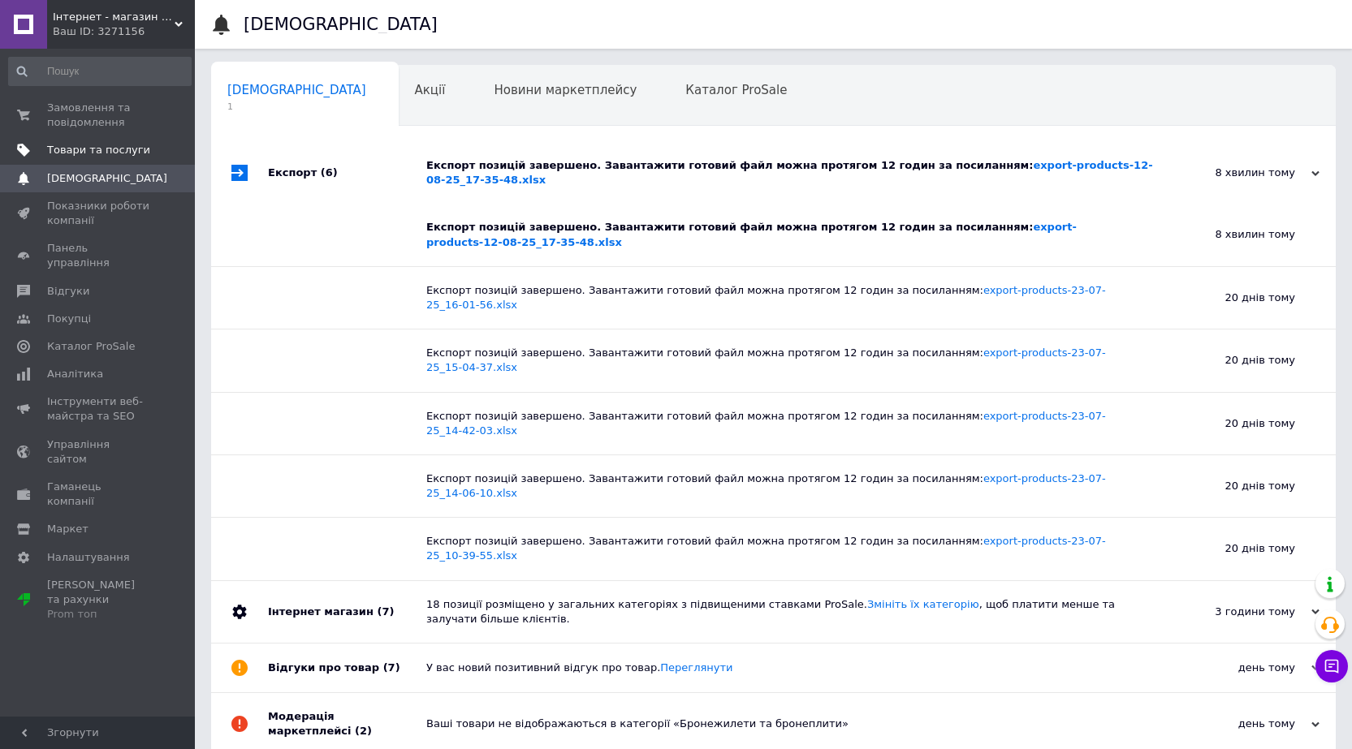
click at [110, 154] on span "Товари та послуги" at bounding box center [98, 150] width 103 height 15
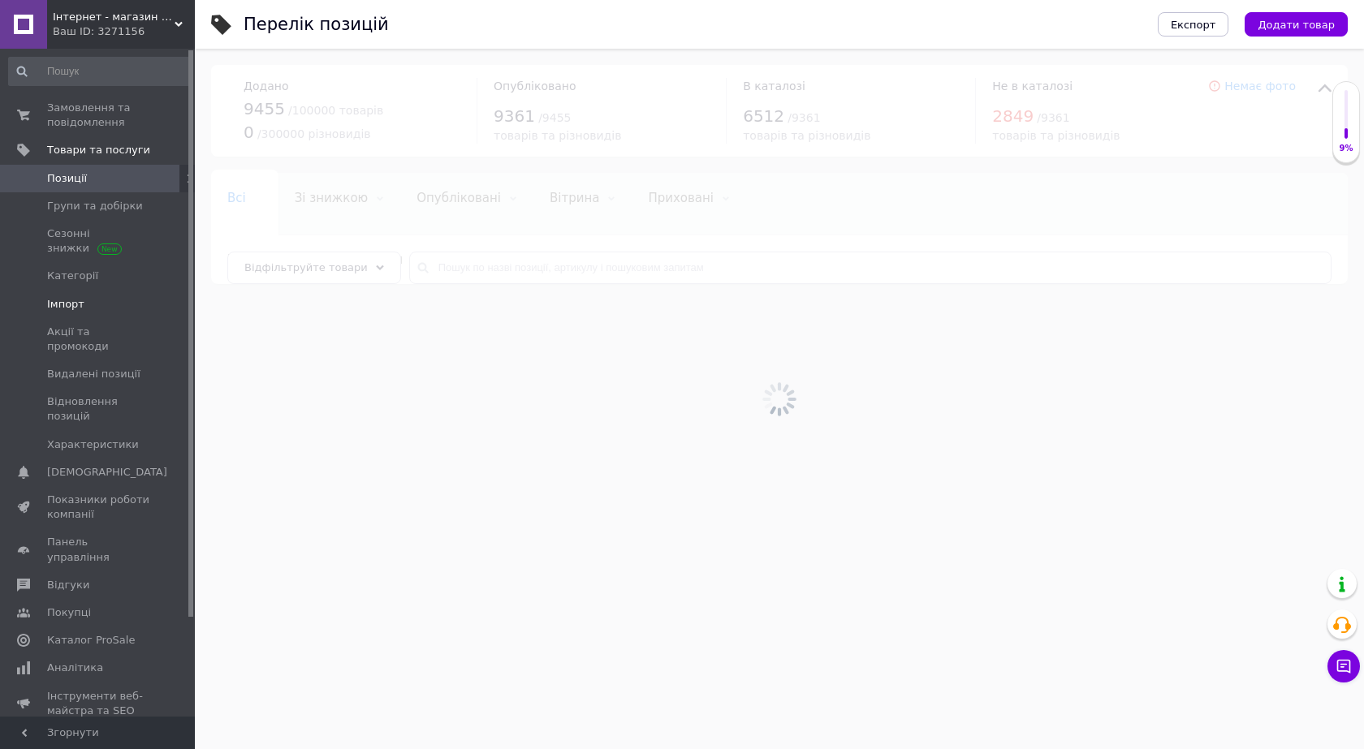
click at [88, 308] on span "Імпорт" at bounding box center [98, 304] width 103 height 15
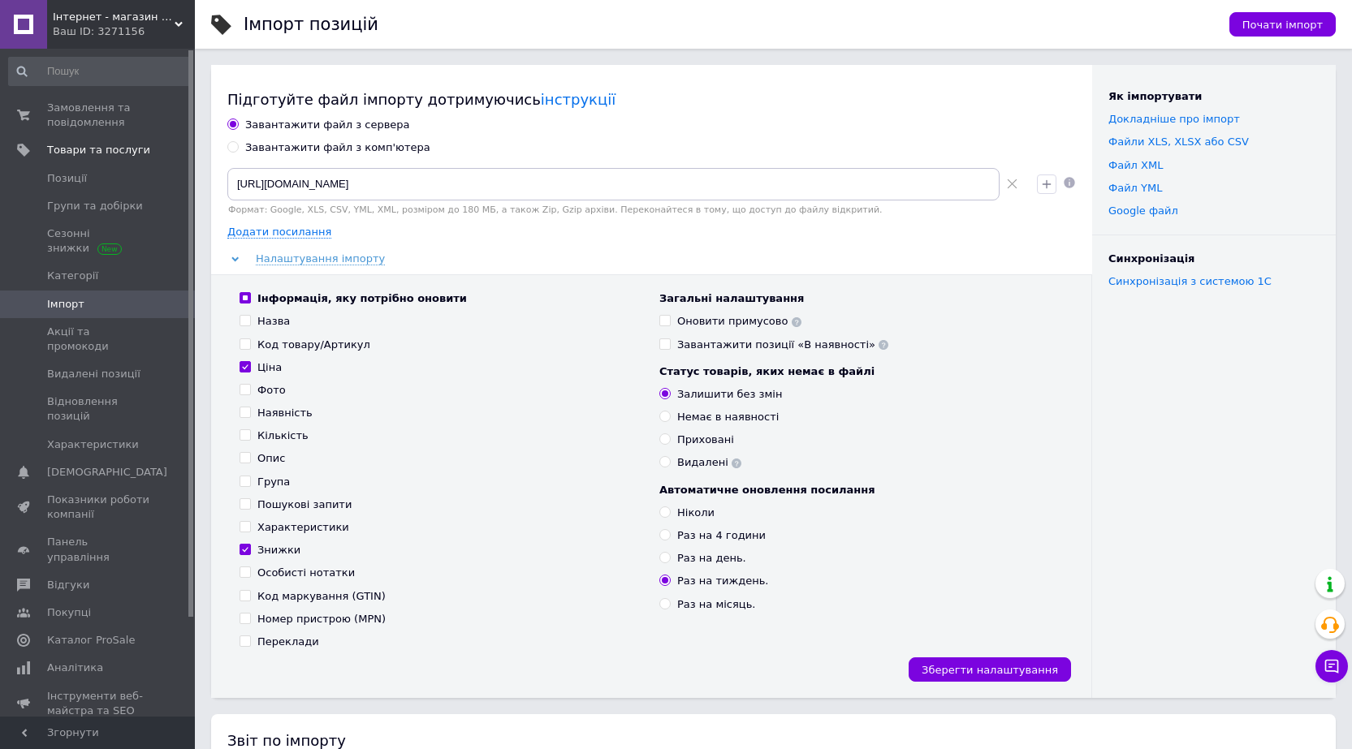
click at [271, 151] on div "Завантажити файл з комп'ютера" at bounding box center [337, 147] width 185 height 15
click at [238, 151] on input "Завантажити файл з комп'ютера" at bounding box center [232, 146] width 11 height 11
radio input "true"
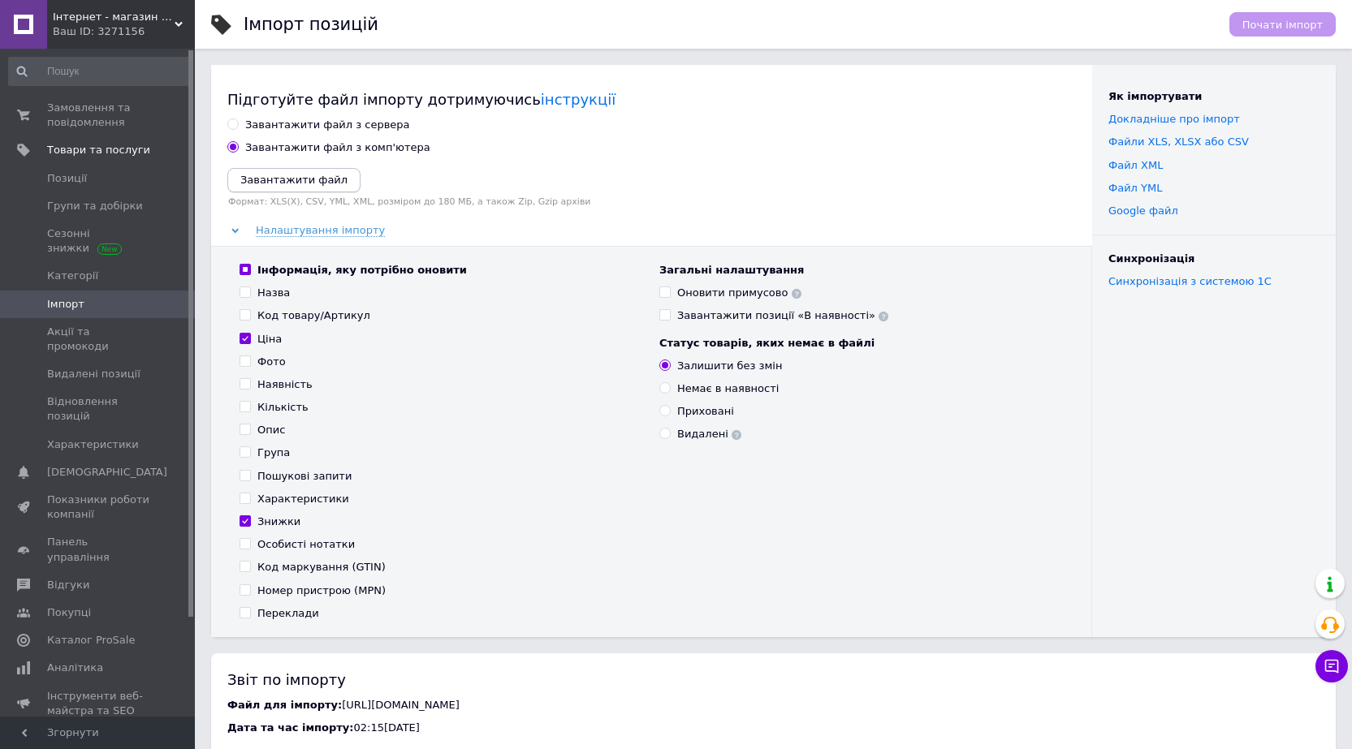
click at [285, 181] on icon "Завантажити файл" at bounding box center [293, 180] width 107 height 12
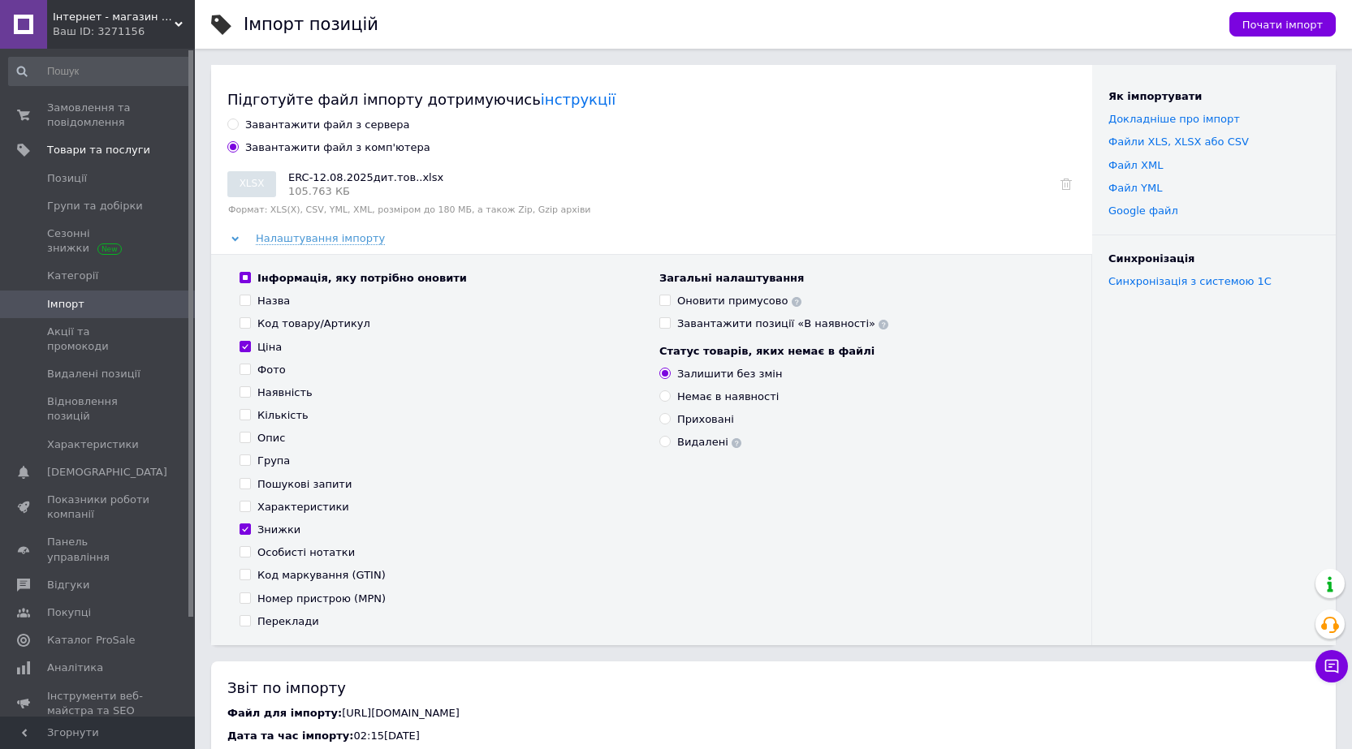
click at [267, 395] on div "Наявність" at bounding box center [284, 393] width 55 height 15
click at [250, 395] on input "Наявність" at bounding box center [244, 391] width 11 height 11
checkbox input "true"
click at [265, 420] on div "Кількість" at bounding box center [282, 415] width 51 height 15
click at [250, 420] on input "Кількість" at bounding box center [244, 414] width 11 height 11
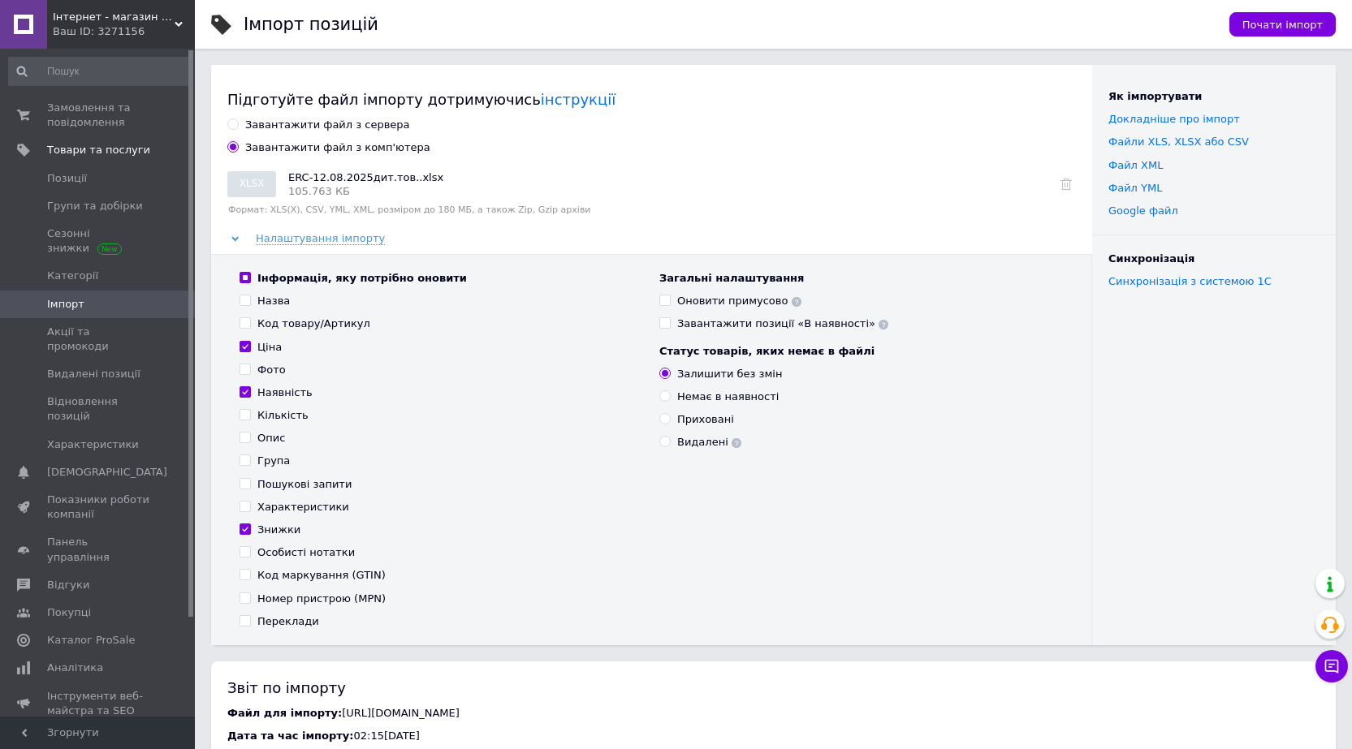
checkbox input "true"
click at [1274, 19] on span "Почати імпорт" at bounding box center [1282, 25] width 80 height 12
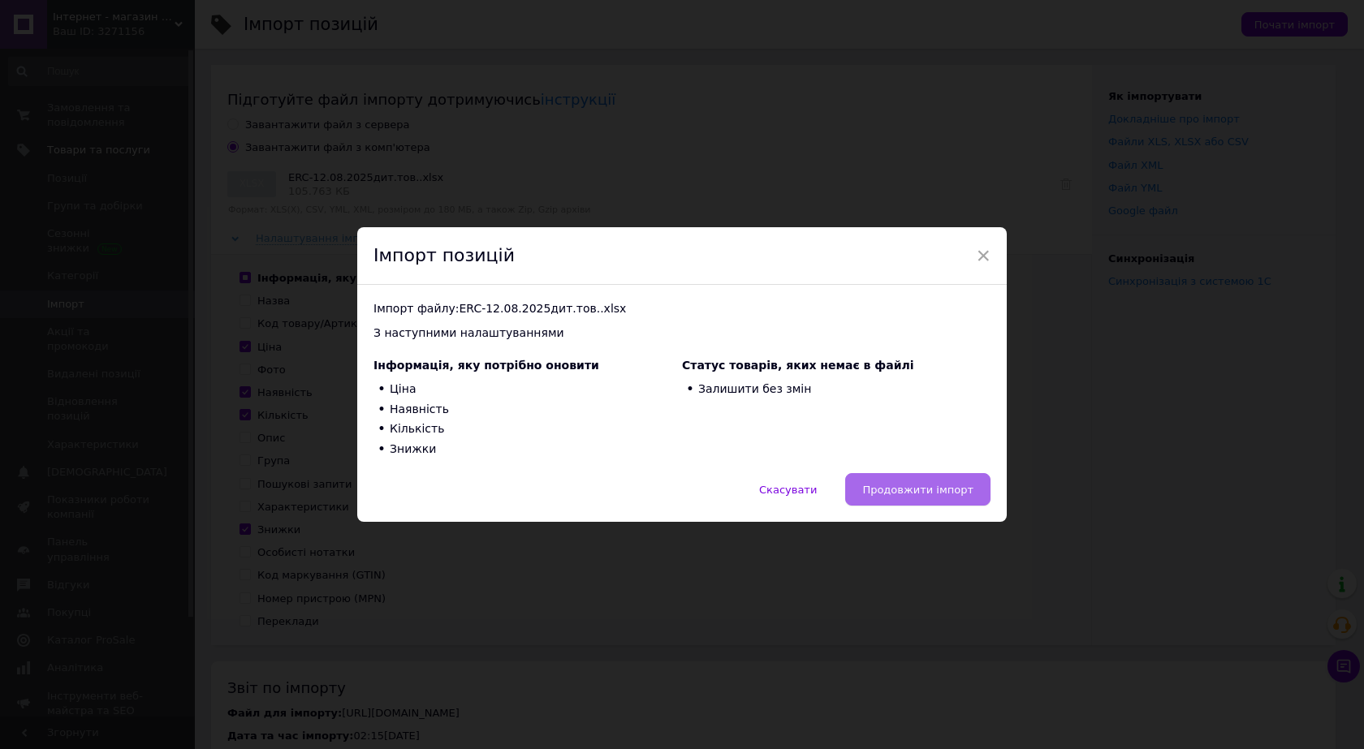
click at [917, 485] on span "Продовжити імпорт" at bounding box center [917, 490] width 111 height 12
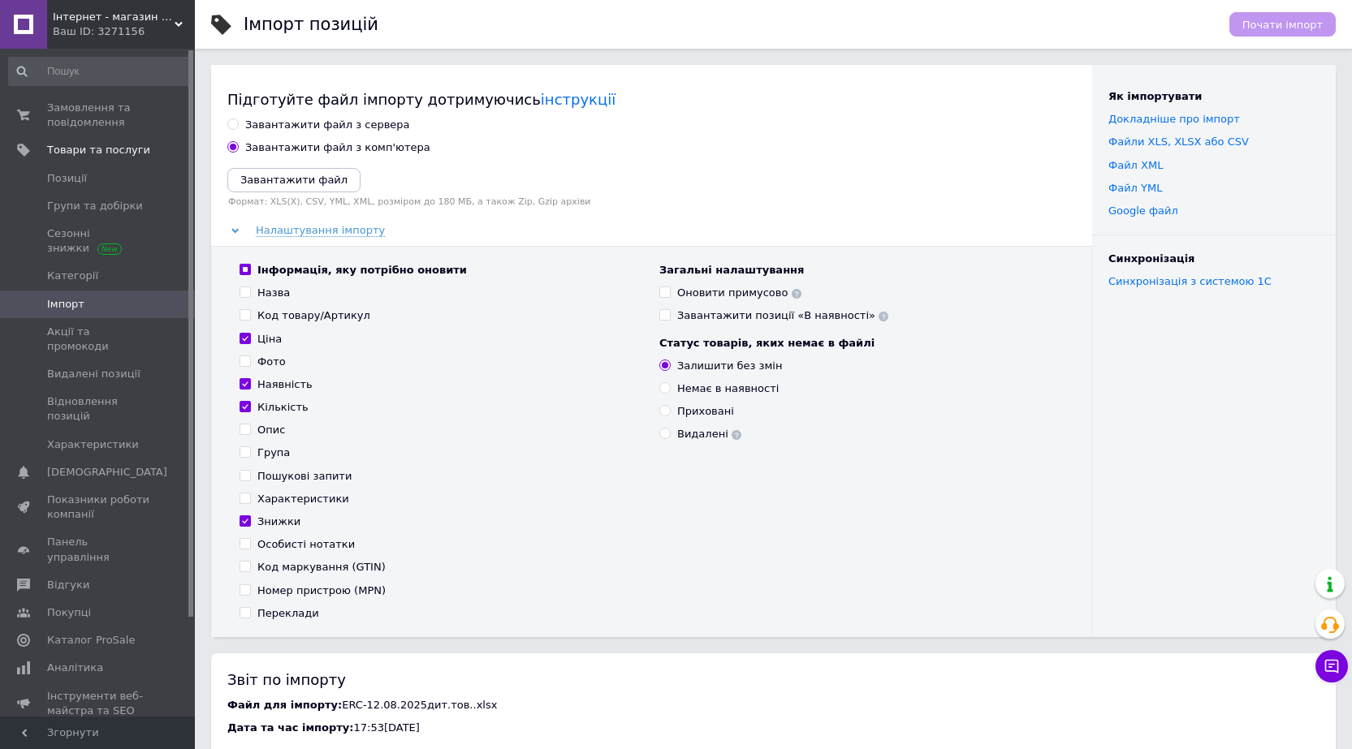
click at [93, 303] on span "Імпорт" at bounding box center [98, 304] width 103 height 15
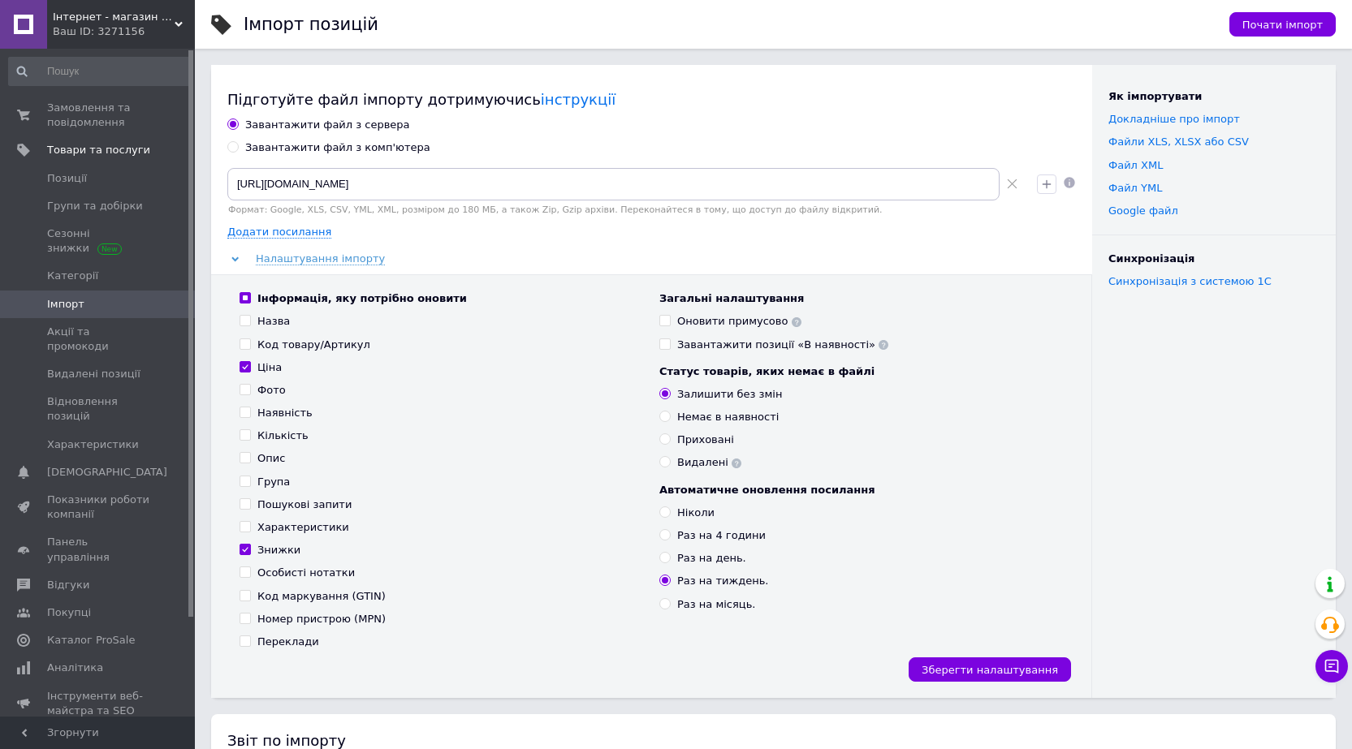
click at [257, 145] on div "Завантажити файл з комп'ютера" at bounding box center [337, 147] width 185 height 15
click at [238, 145] on input "Завантажити файл з комп'ютера" at bounding box center [232, 146] width 11 height 11
radio input "true"
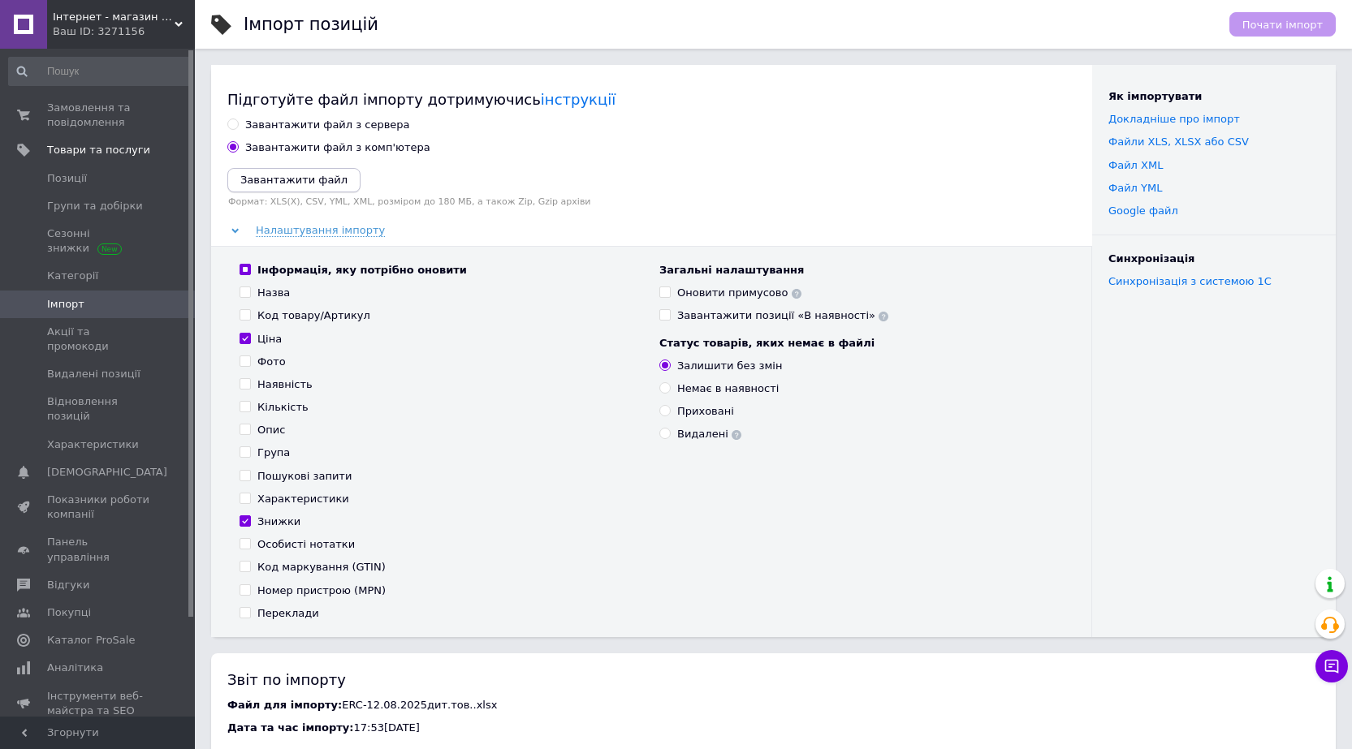
click at [290, 184] on icon "Завантажити файл" at bounding box center [293, 180] width 107 height 12
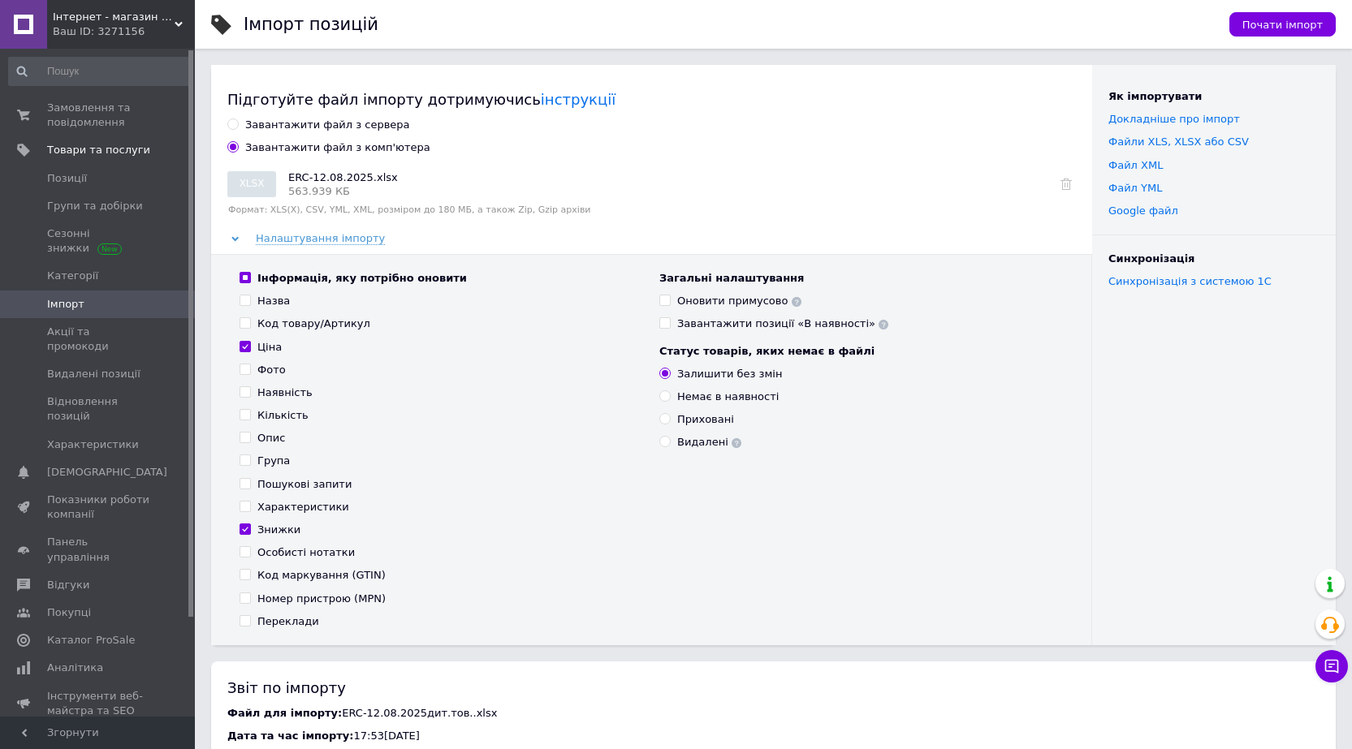
click at [282, 394] on div "Наявність" at bounding box center [284, 393] width 55 height 15
click at [250, 394] on input "Наявність" at bounding box center [244, 391] width 11 height 11
checkbox input "true"
click at [272, 416] on div "Кількість" at bounding box center [282, 415] width 51 height 15
click at [250, 416] on input "Кількість" at bounding box center [244, 414] width 11 height 11
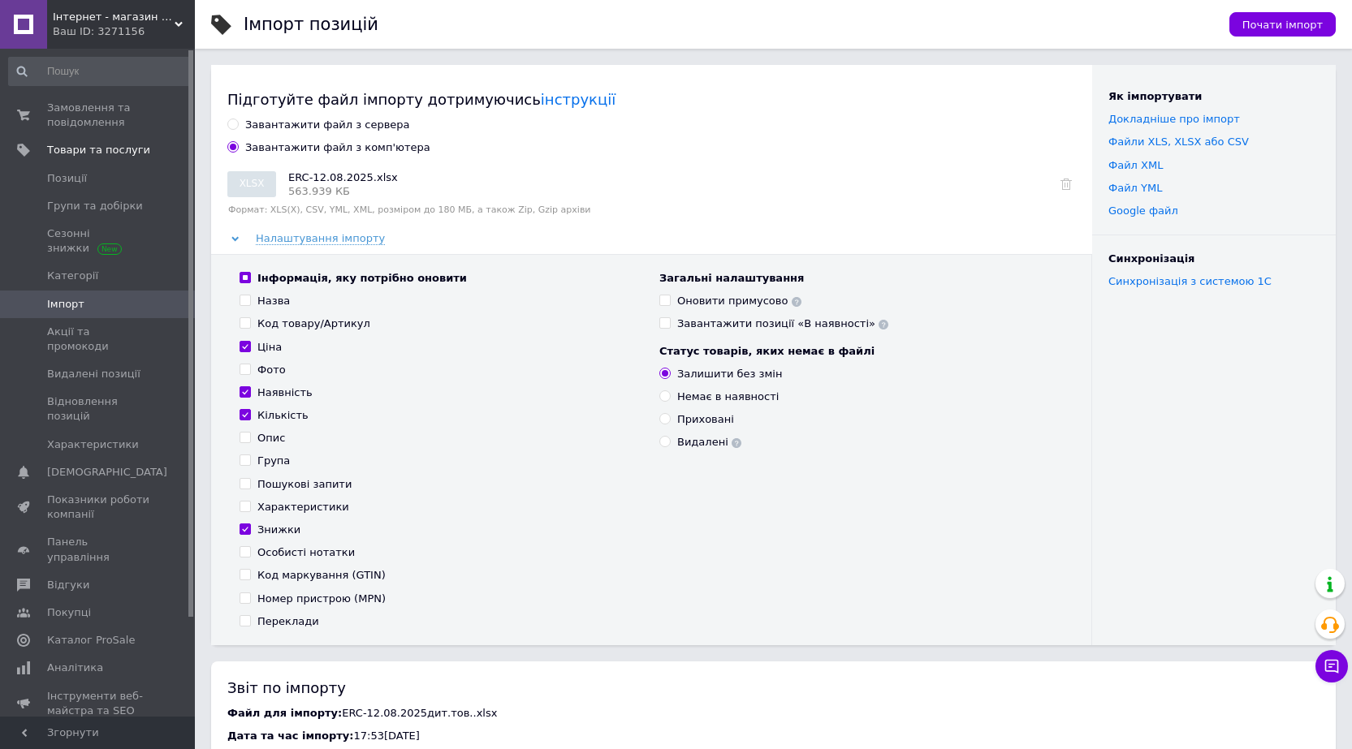
checkbox input "true"
click at [1284, 27] on span "Почати імпорт" at bounding box center [1282, 25] width 80 height 12
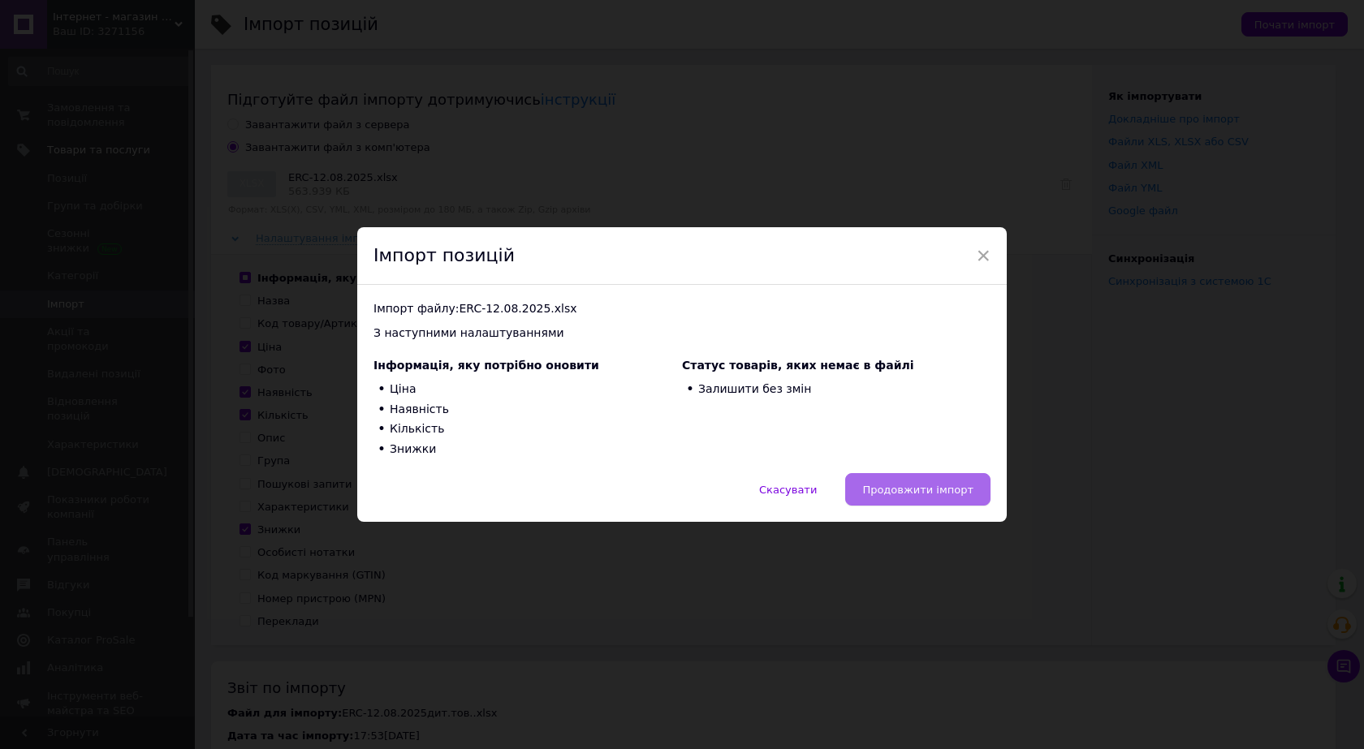
click at [919, 498] on button "Продовжити імпорт" at bounding box center [917, 489] width 145 height 32
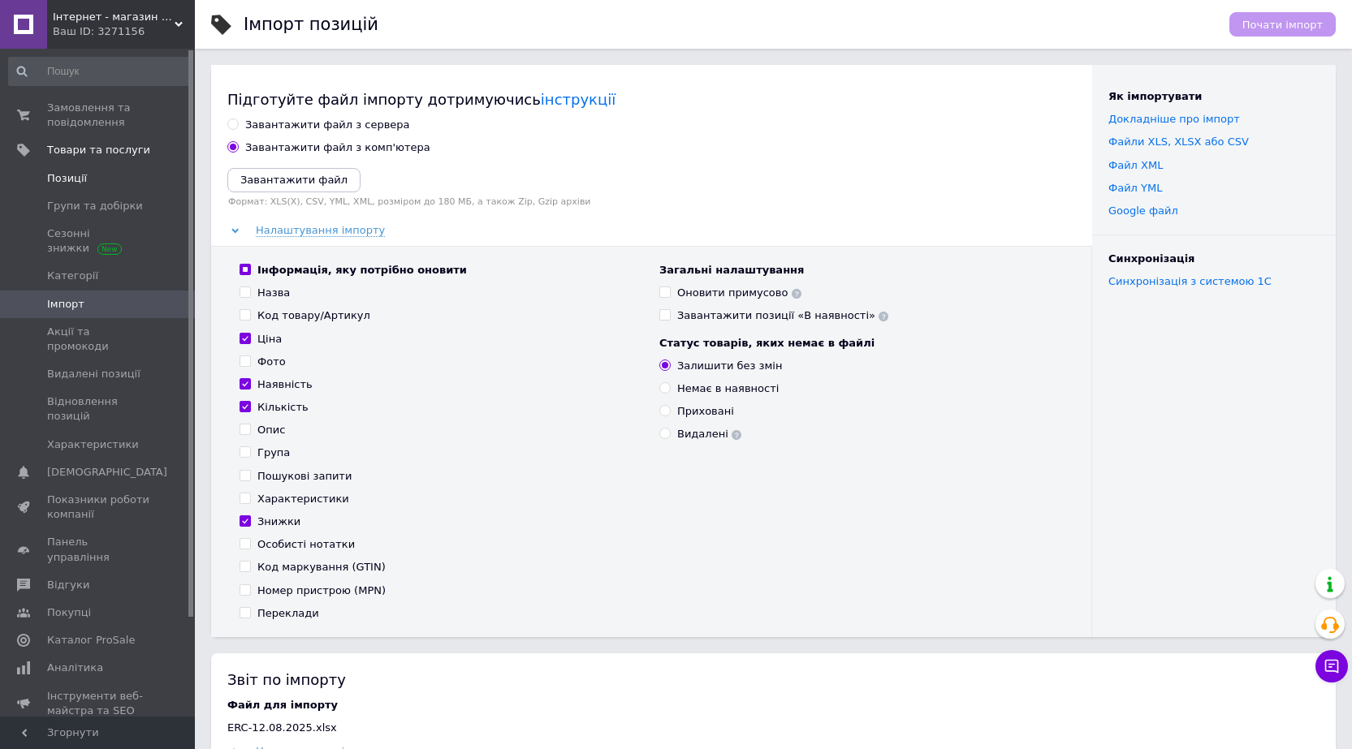
click at [95, 190] on link "Позиції" at bounding box center [100, 179] width 200 height 28
